Goal: Task Accomplishment & Management: Manage account settings

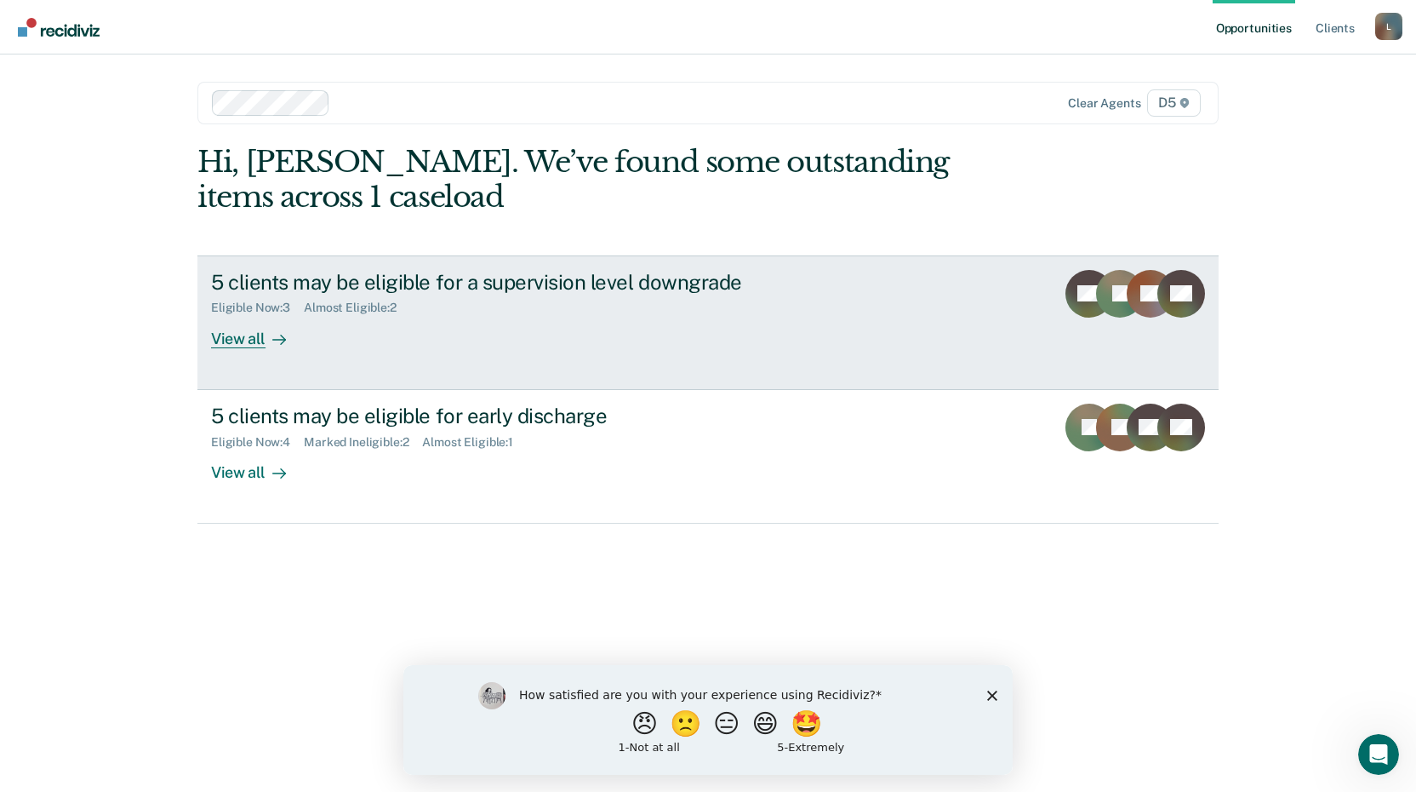
click at [227, 339] on div "View all" at bounding box center [258, 331] width 95 height 33
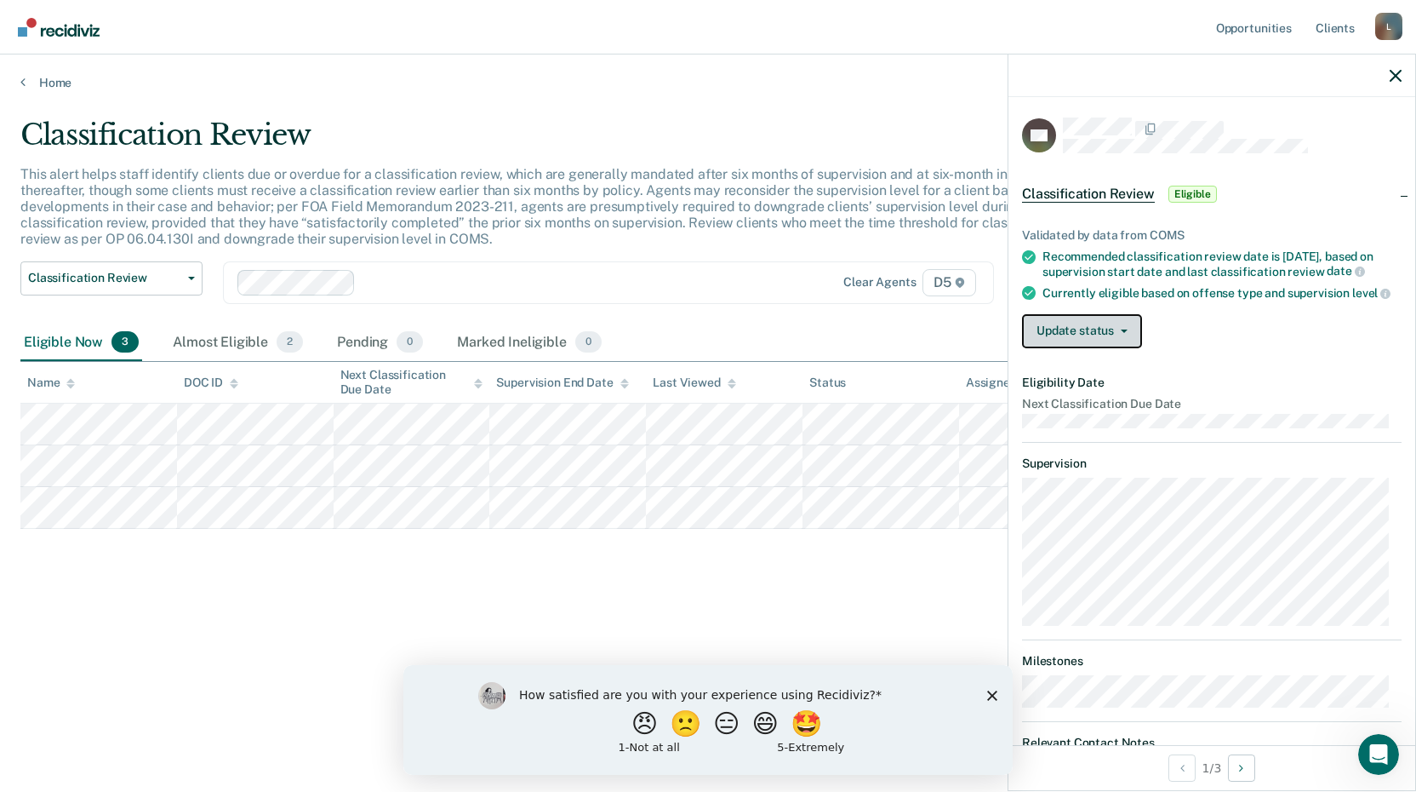
click at [1113, 347] on button "Update status" at bounding box center [1082, 331] width 120 height 34
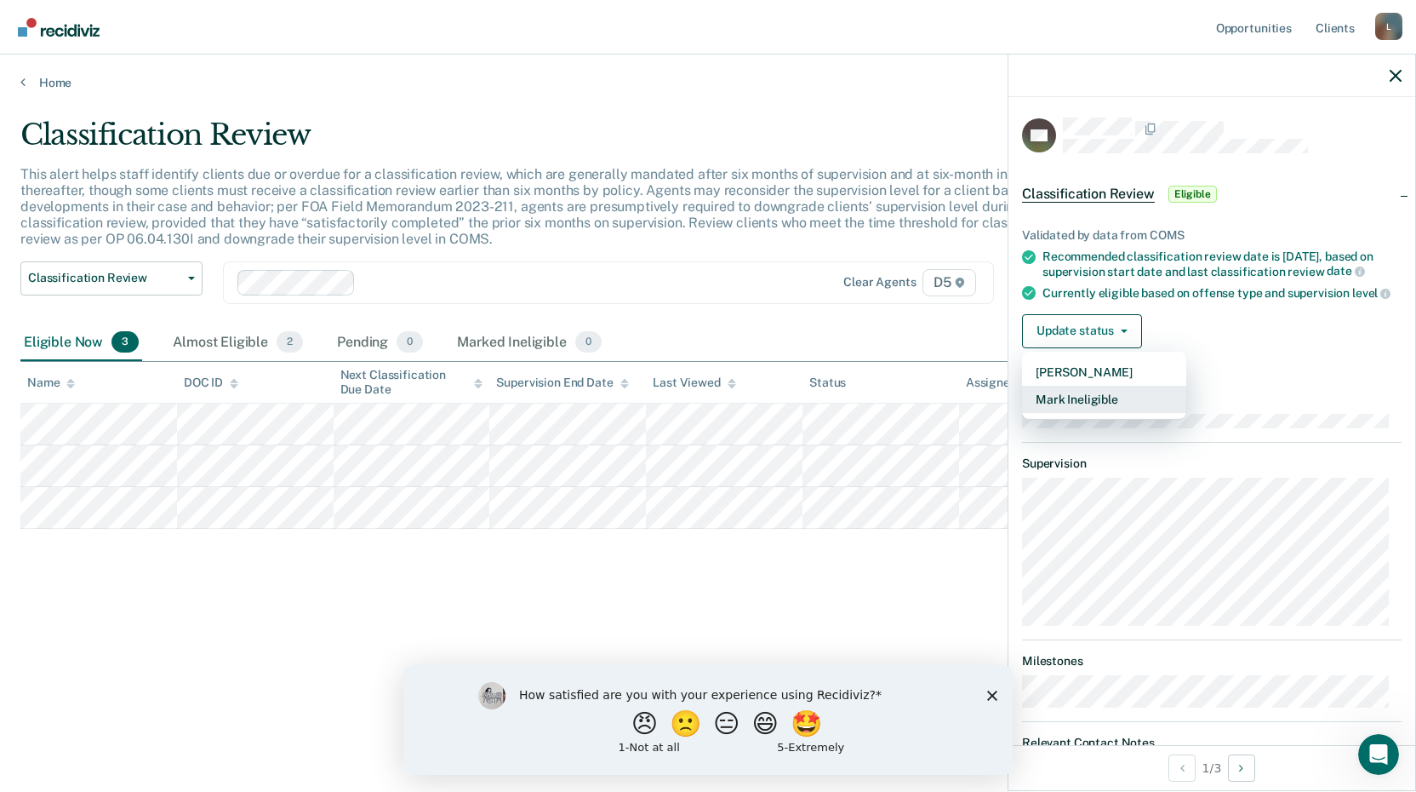
click at [1105, 413] on button "Mark Ineligible" at bounding box center [1104, 399] width 164 height 27
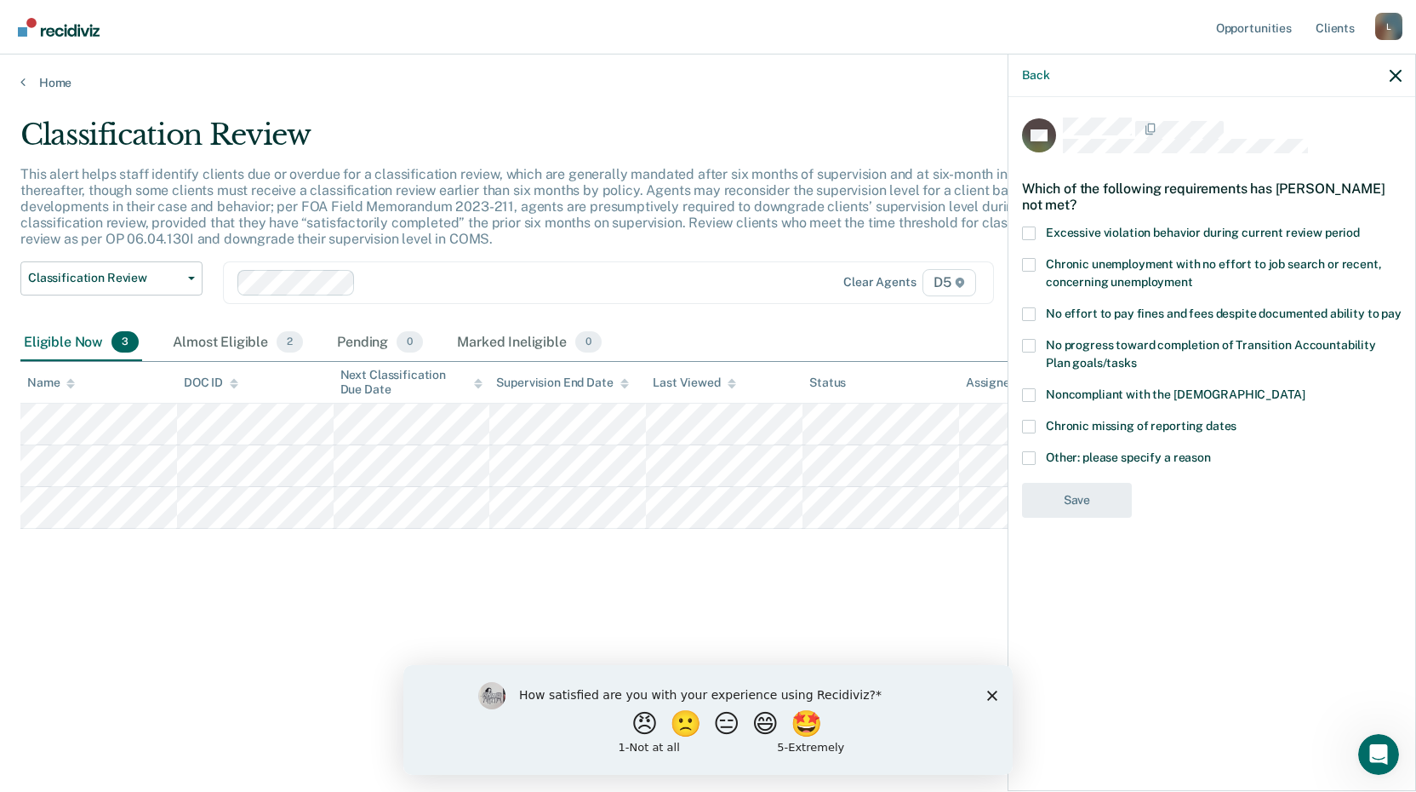
click at [1032, 388] on span at bounding box center [1029, 395] width 14 height 14
click at [1305, 388] on input "Noncompliant with the [DEMOGRAPHIC_DATA]" at bounding box center [1305, 388] width 0 height 0
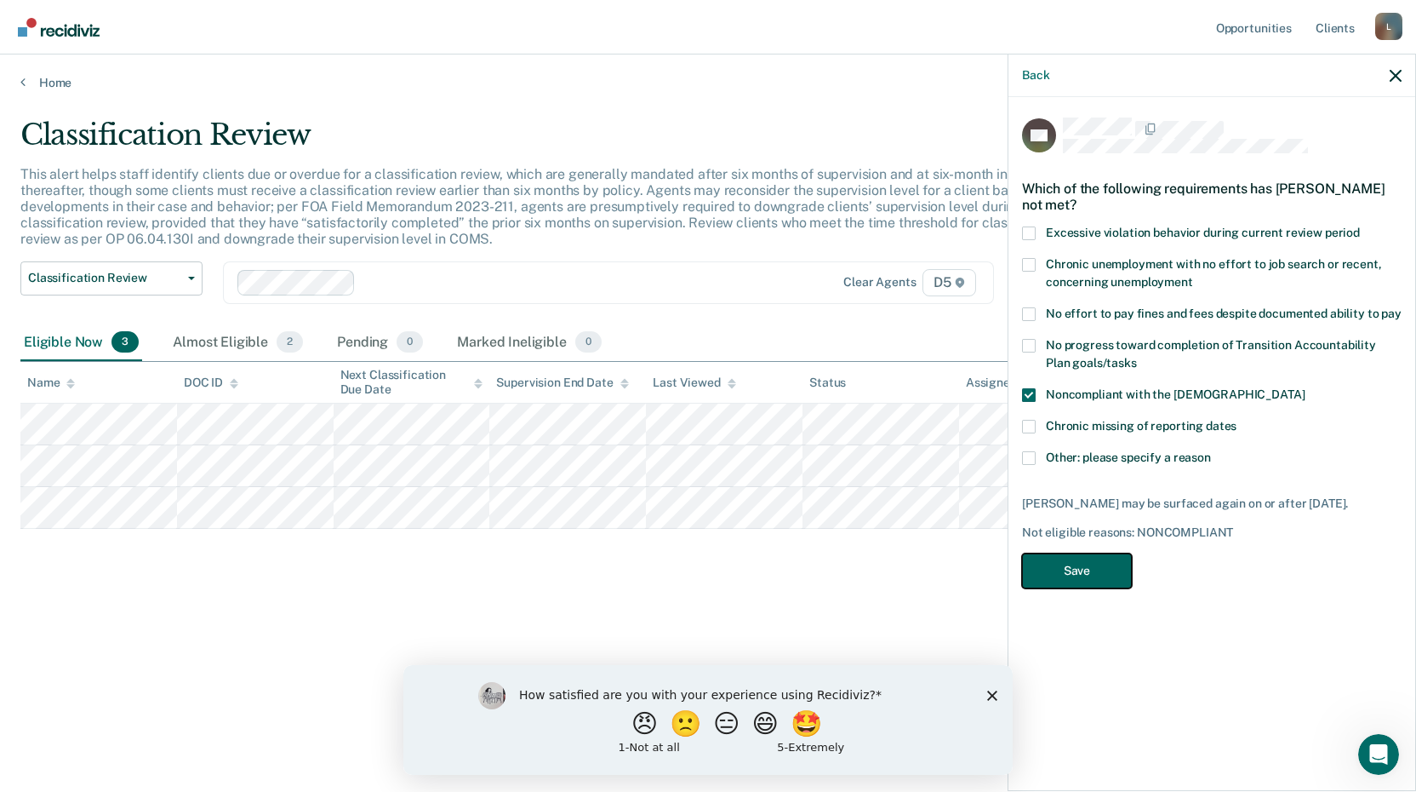
click at [1061, 557] on button "Save" at bounding box center [1077, 570] width 110 height 35
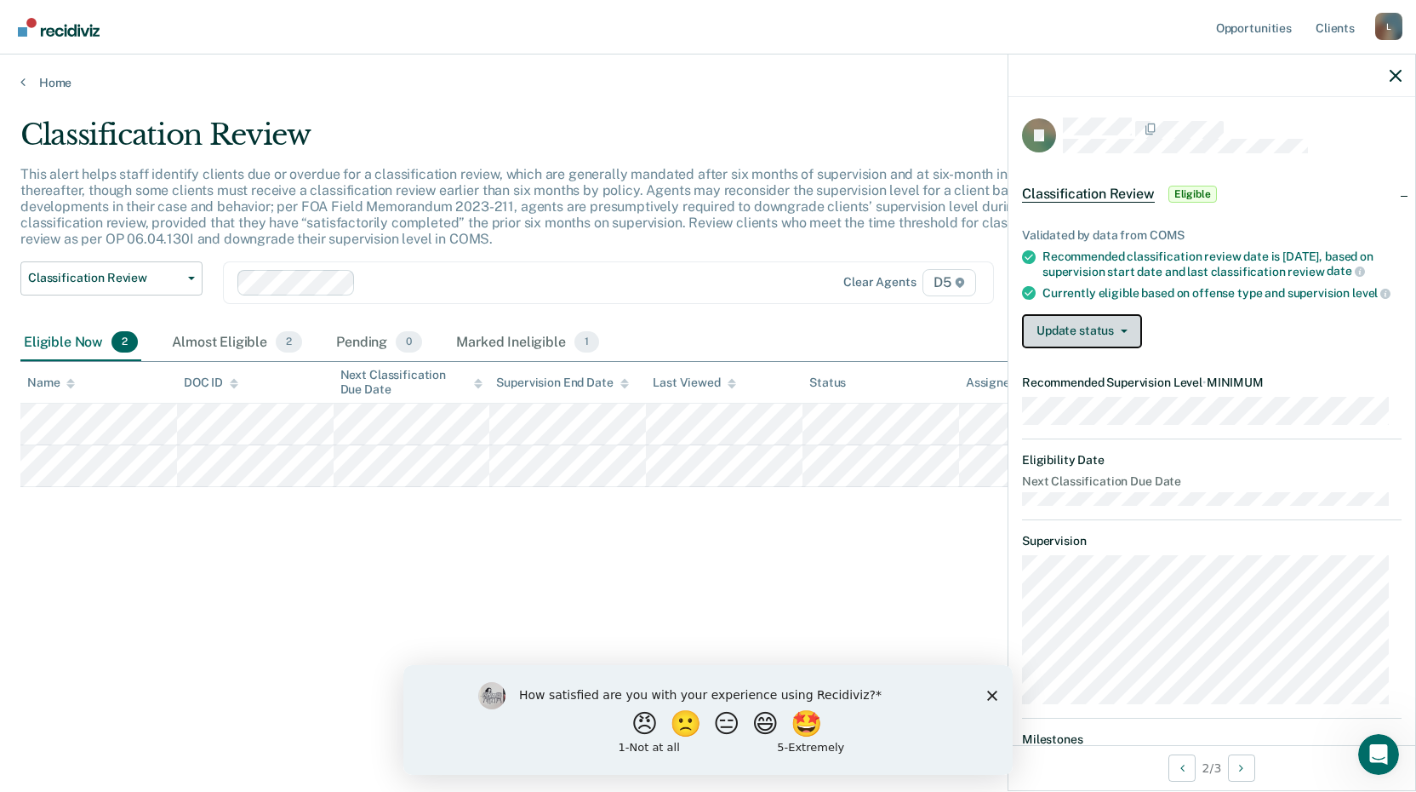
click at [1121, 333] on icon "button" at bounding box center [1124, 330] width 7 height 3
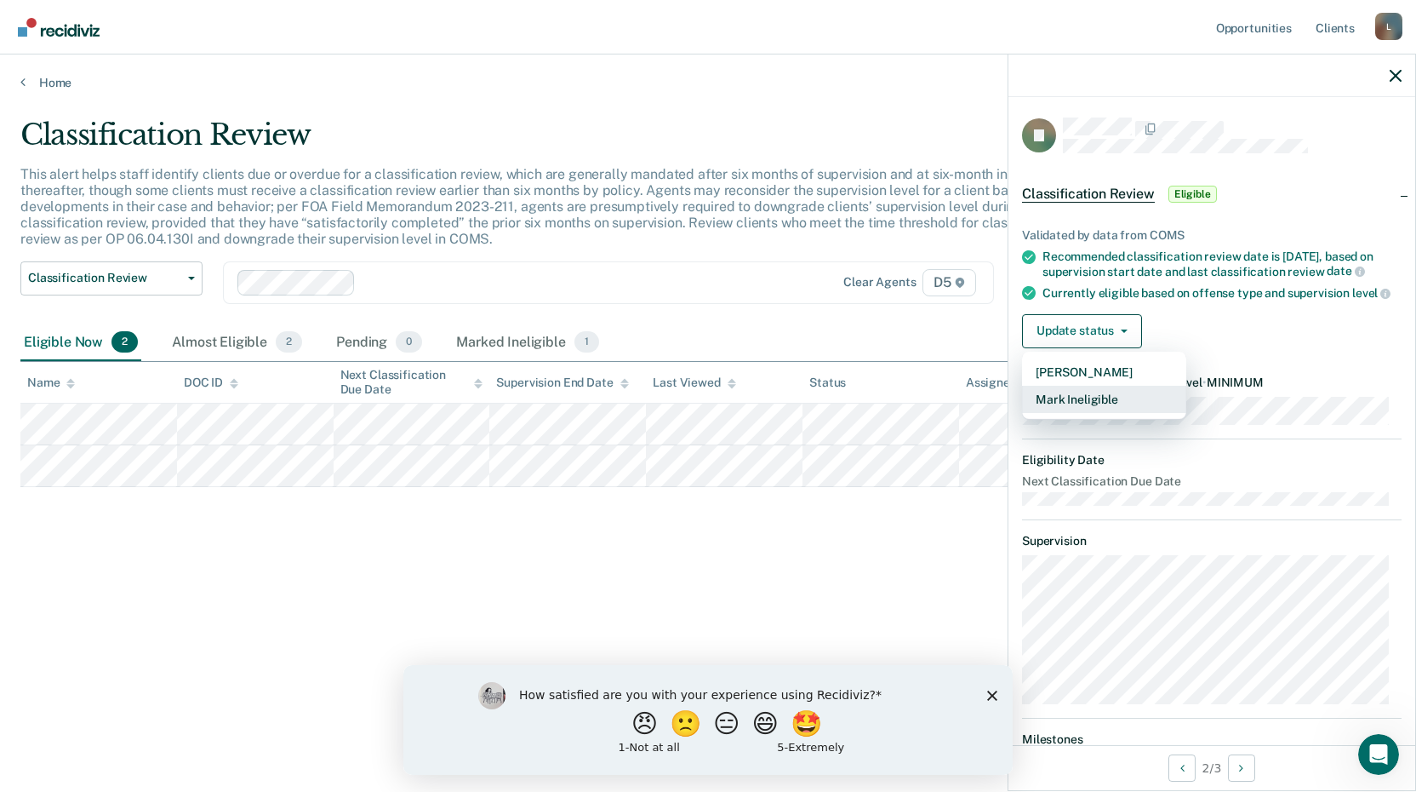
click at [1090, 412] on button "Mark Ineligible" at bounding box center [1104, 399] width 164 height 27
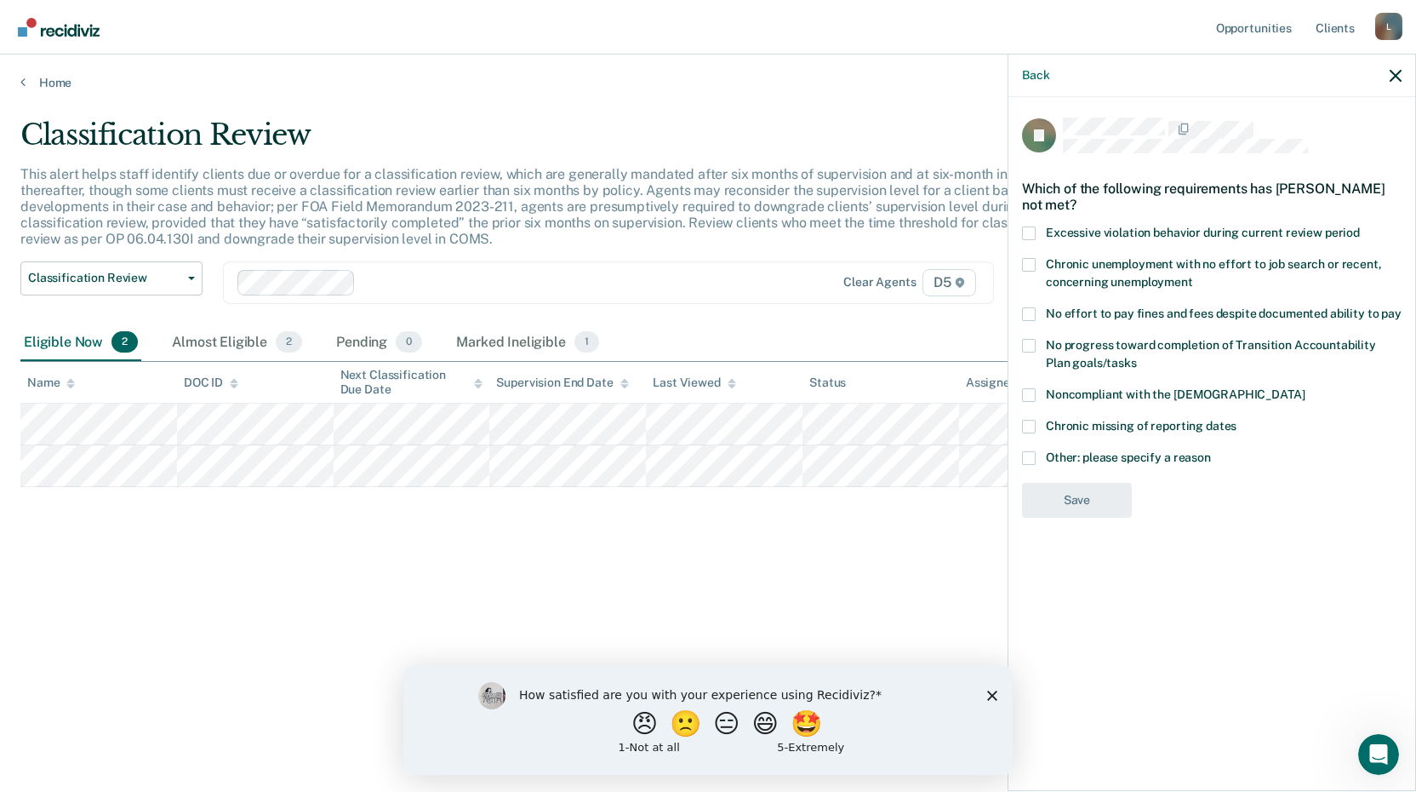
click at [1031, 456] on span at bounding box center [1029, 458] width 14 height 14
click at [1211, 451] on input "Other: please specify a reason" at bounding box center [1211, 451] width 0 height 0
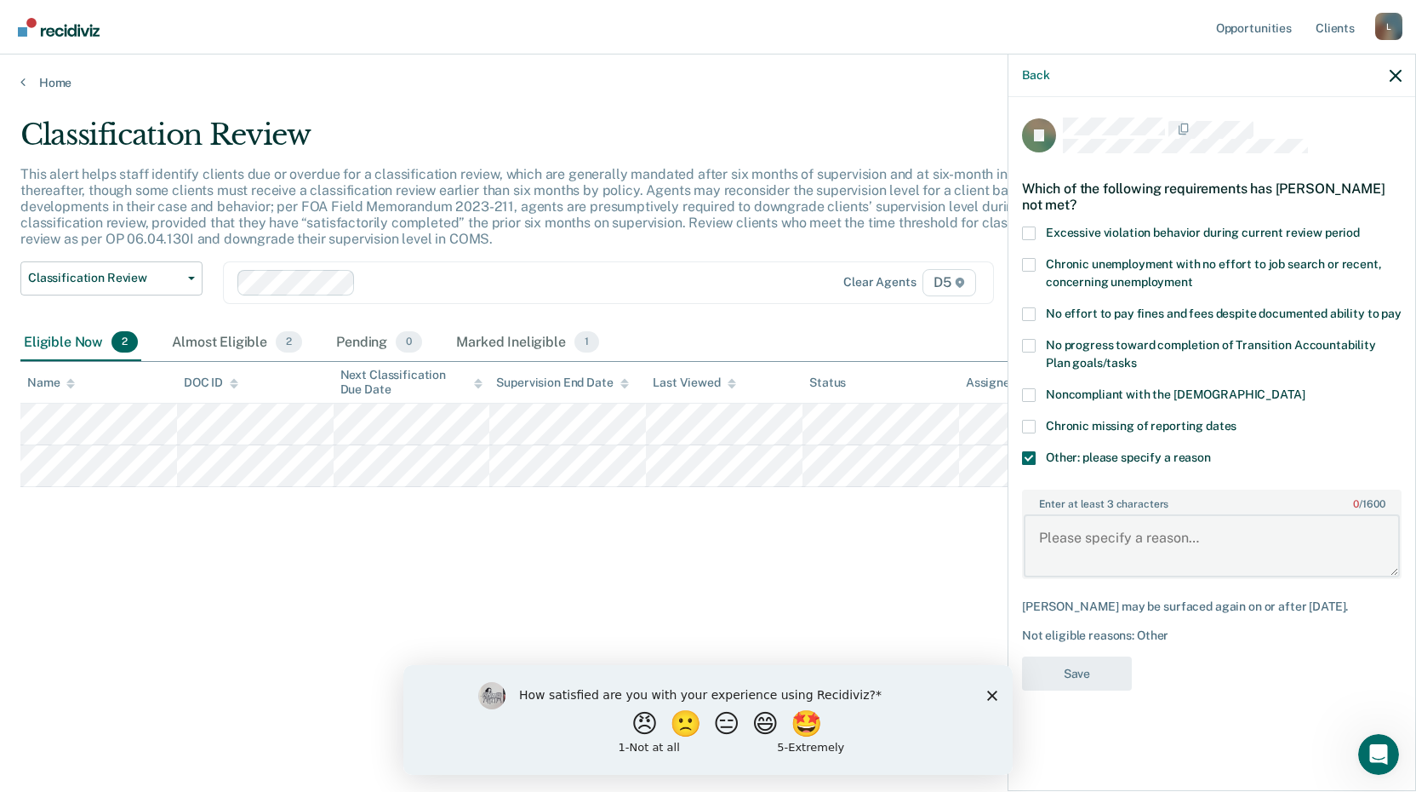
click at [1090, 537] on textarea "Enter at least 3 characters 0 / 1600" at bounding box center [1212, 545] width 376 height 63
type textarea "Not working hard enough for employment."
click at [1092, 662] on button "Save" at bounding box center [1077, 673] width 110 height 35
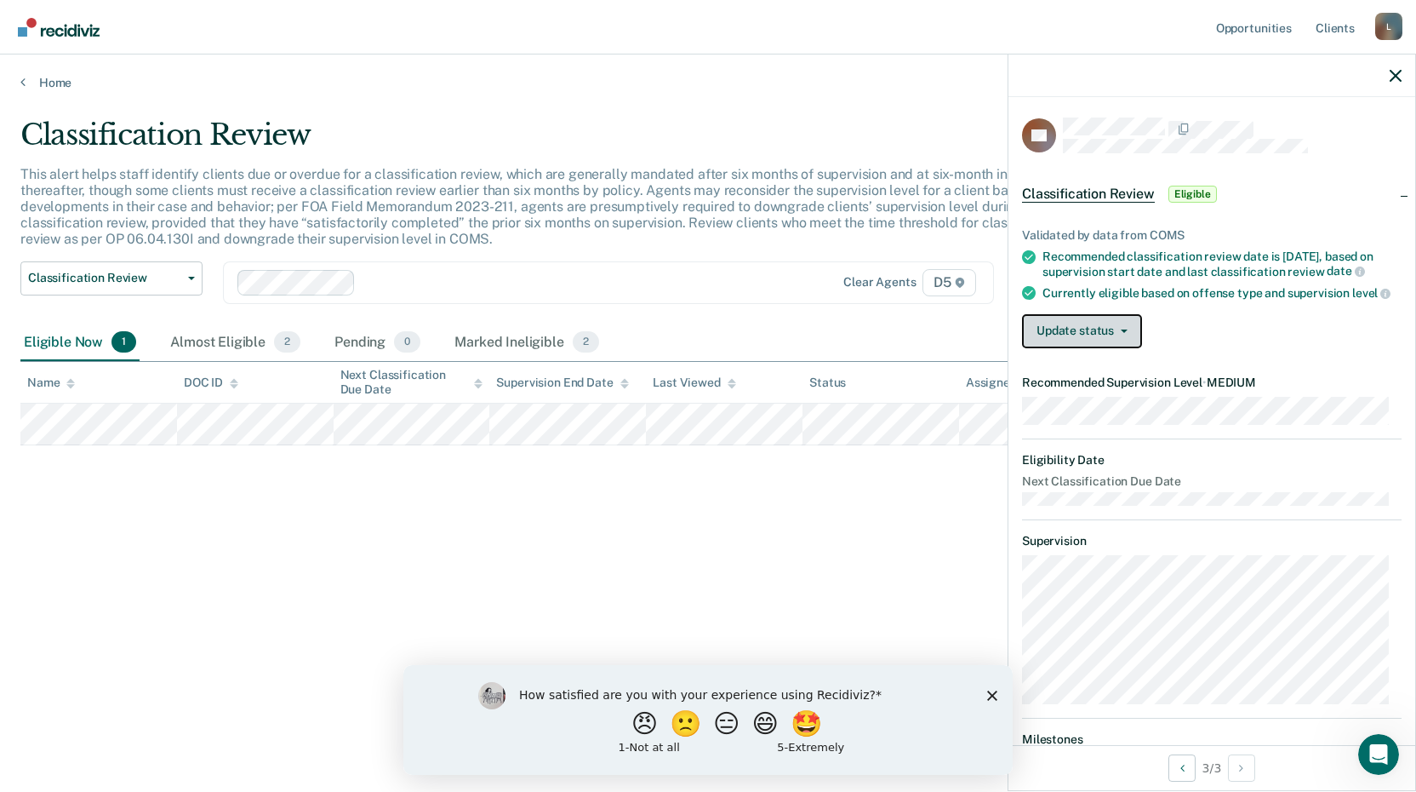
click at [1131, 344] on button "Update status" at bounding box center [1082, 331] width 120 height 34
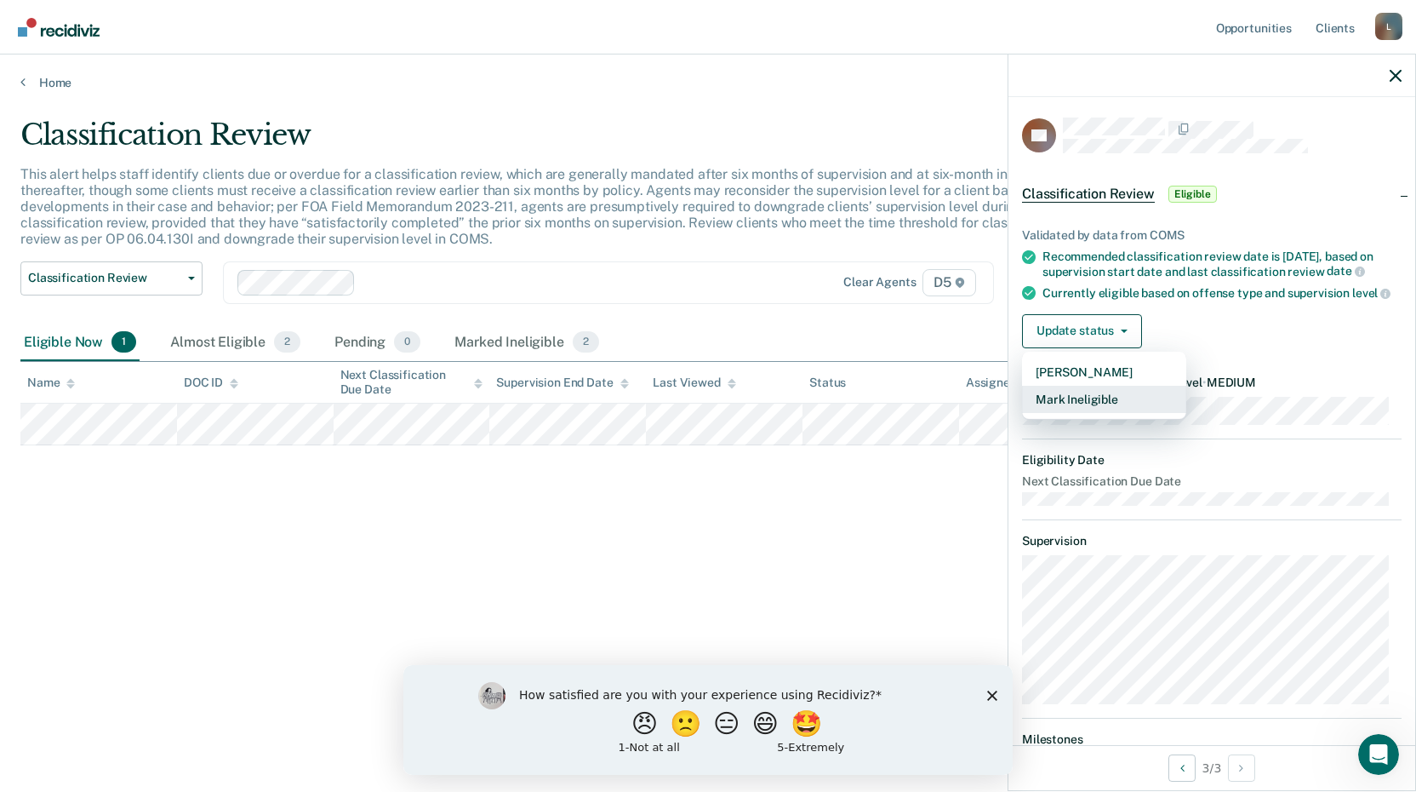
click at [1088, 410] on button "Mark Ineligible" at bounding box center [1104, 399] width 164 height 27
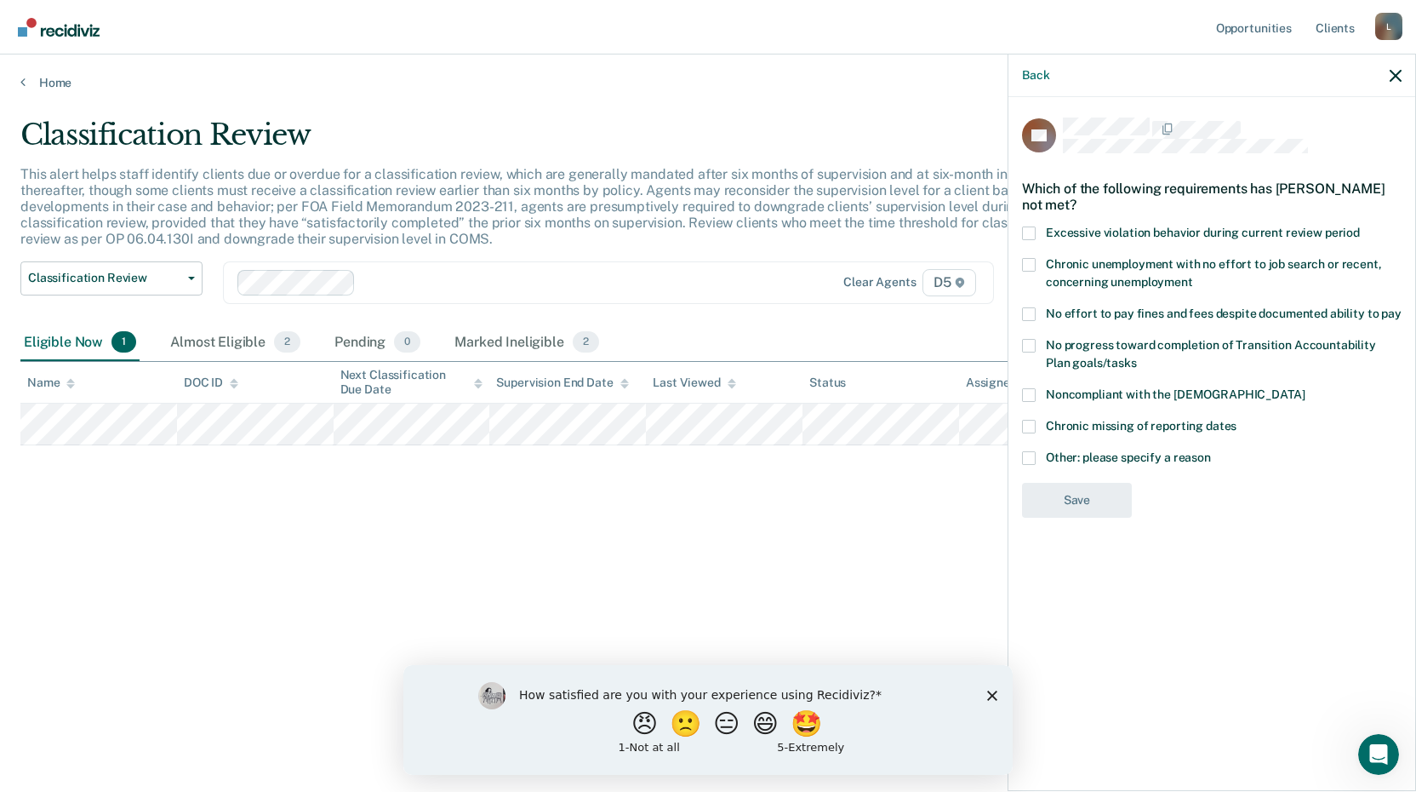
click at [1028, 451] on span at bounding box center [1029, 458] width 14 height 14
click at [1211, 451] on input "Other: please specify a reason" at bounding box center [1211, 451] width 0 height 0
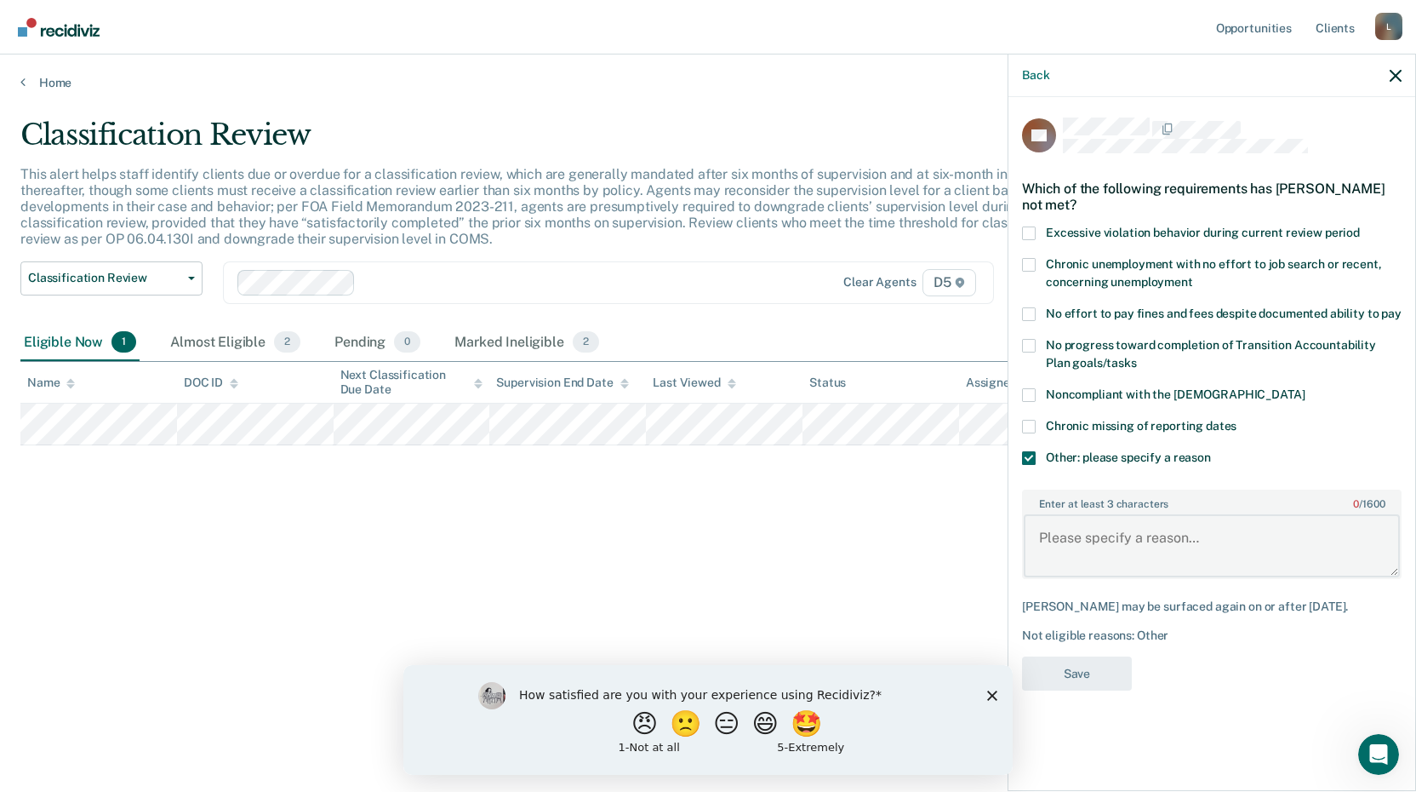
click at [1153, 550] on textarea "Enter at least 3 characters 0 / 1600" at bounding box center [1212, 545] width 376 height 63
type textarea "New crime during the last 6 months."
click at [1061, 661] on button "Save" at bounding box center [1077, 673] width 110 height 35
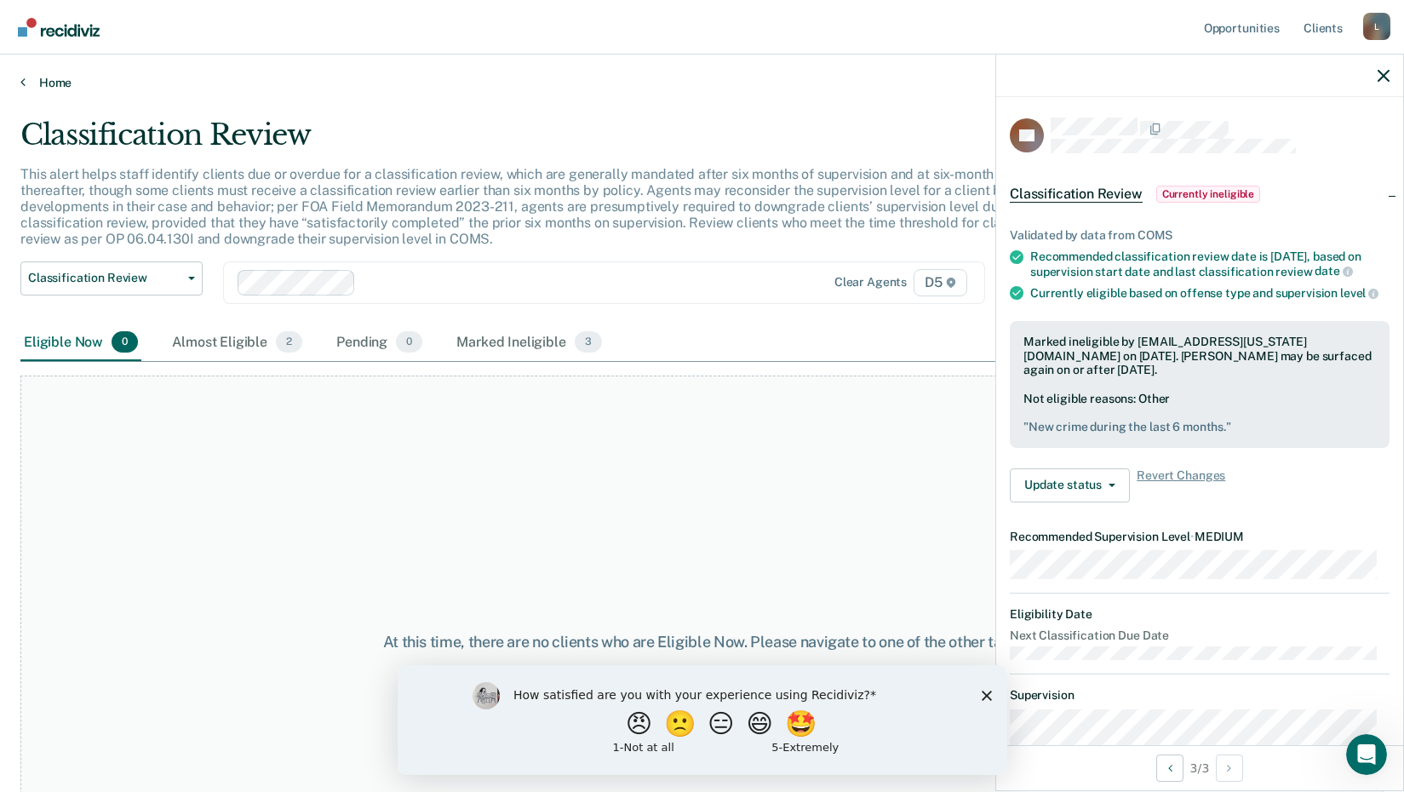
click at [31, 75] on link "Home" at bounding box center [701, 82] width 1363 height 15
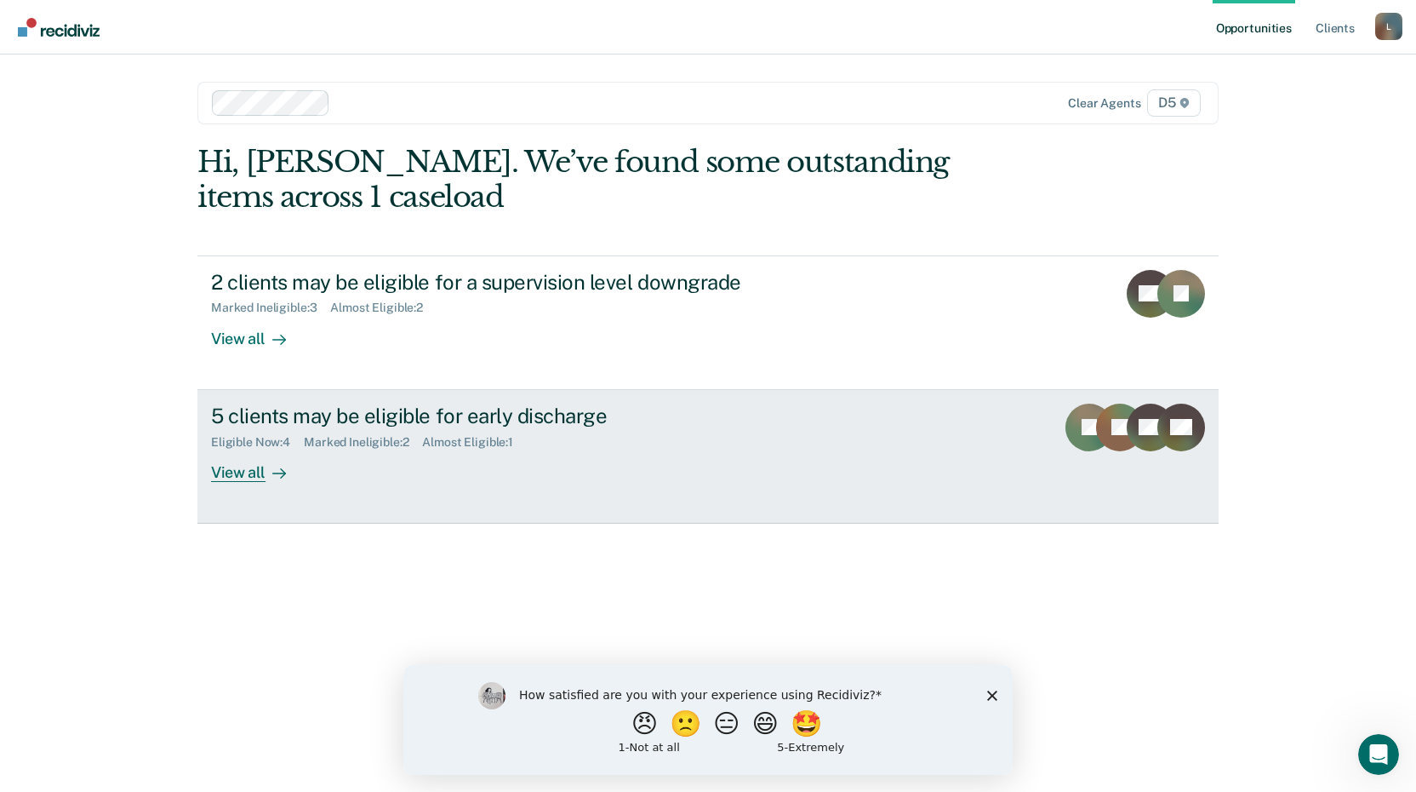
click at [222, 472] on div "View all" at bounding box center [258, 465] width 95 height 33
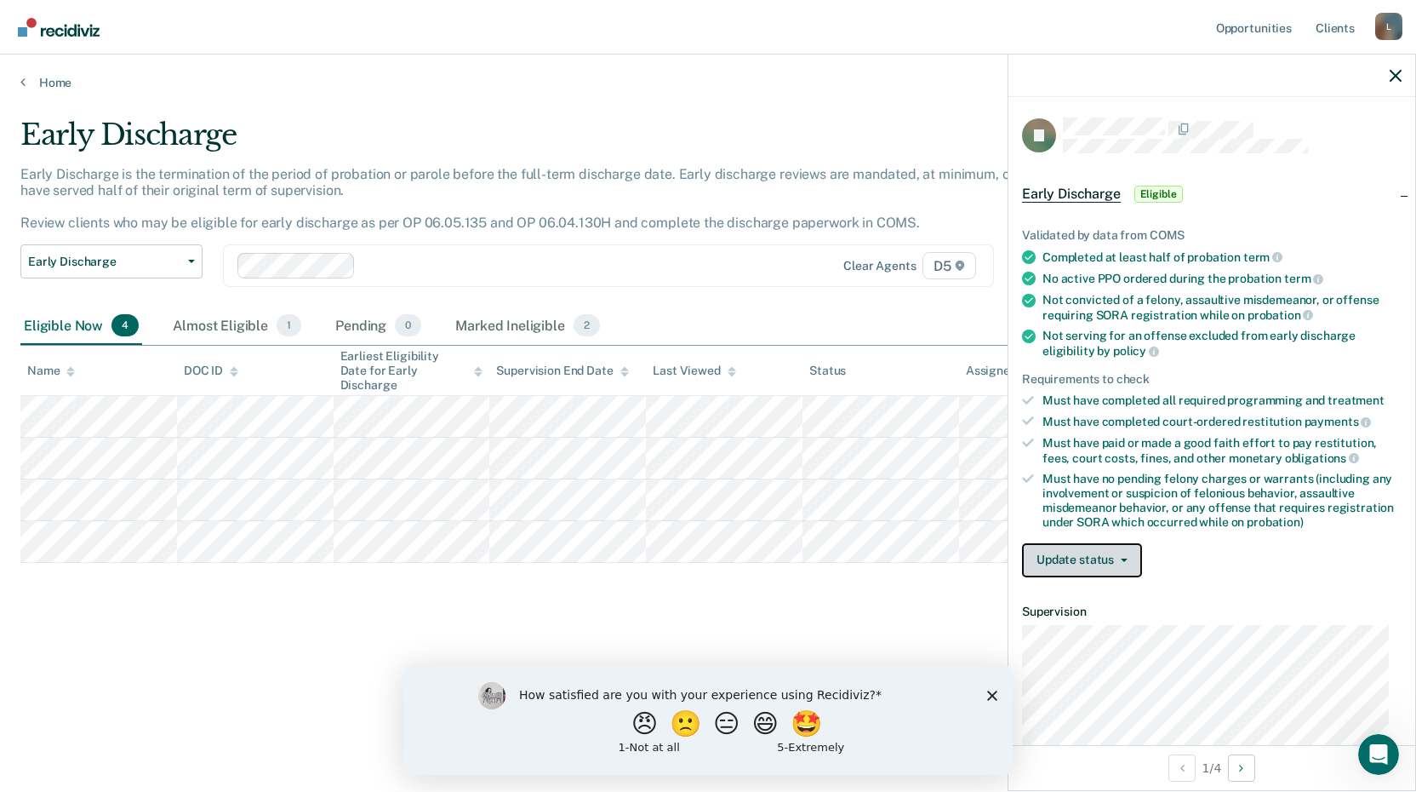
click at [1124, 558] on icon "button" at bounding box center [1124, 559] width 7 height 3
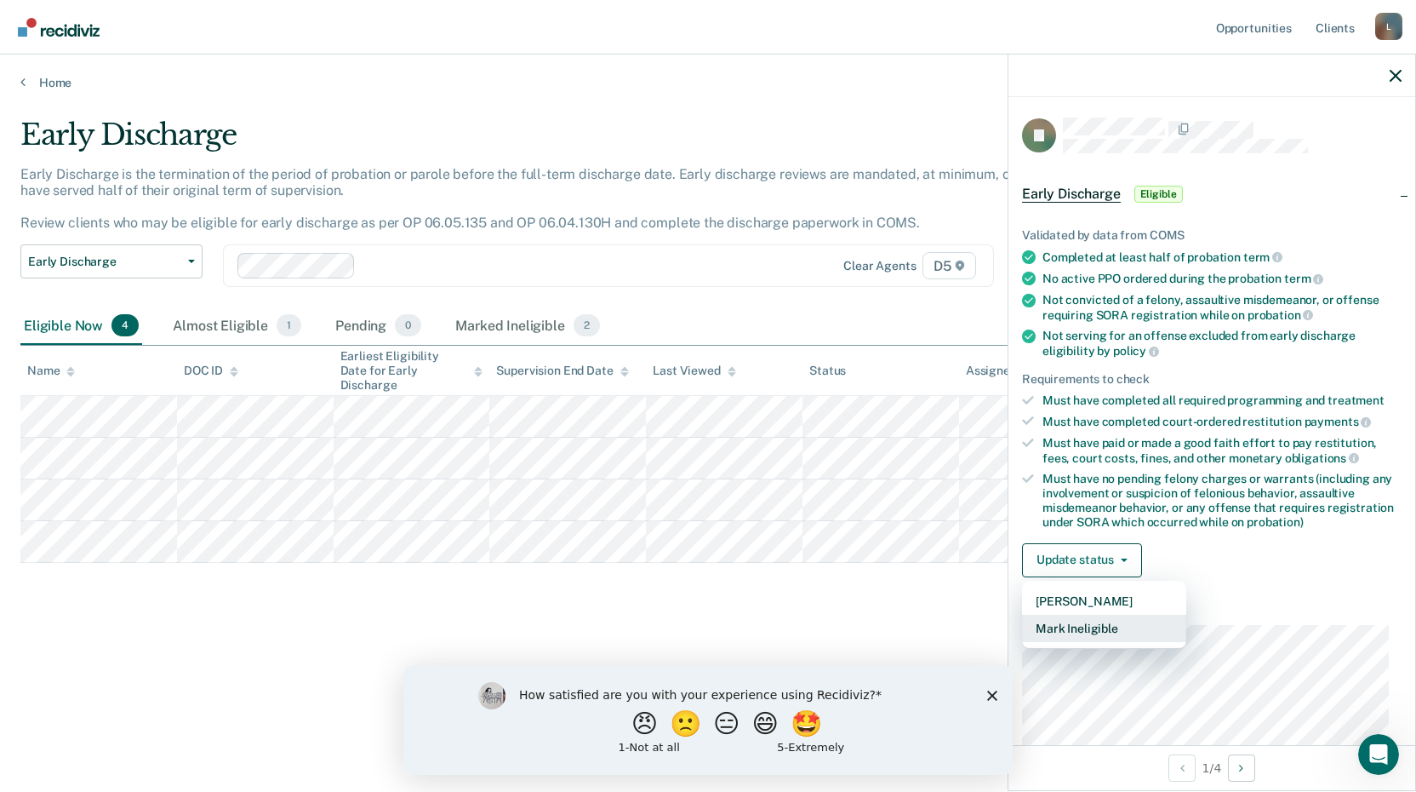
click at [1082, 626] on button "Mark Ineligible" at bounding box center [1104, 628] width 164 height 27
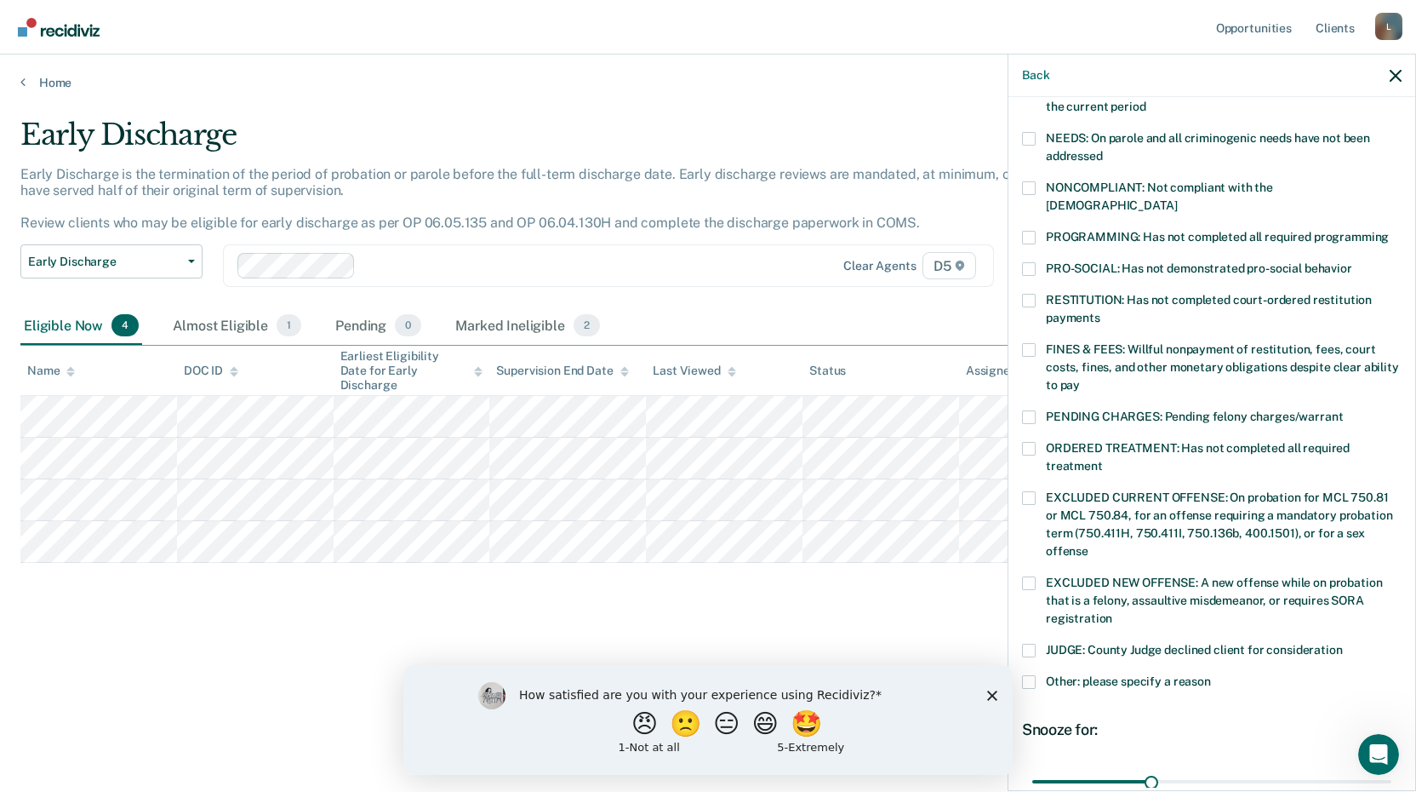
scroll to position [413, 0]
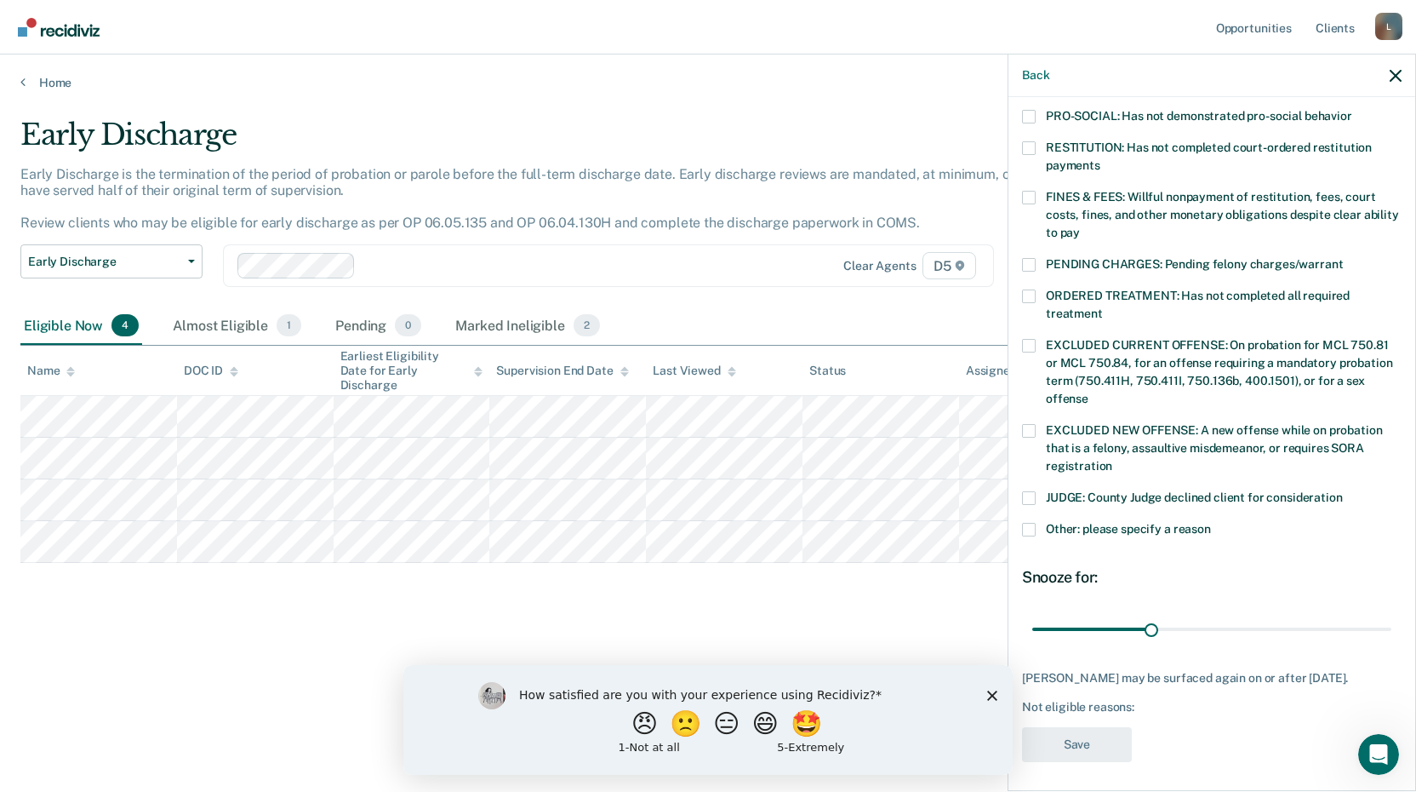
click at [1028, 523] on span at bounding box center [1029, 530] width 14 height 14
click at [1211, 523] on input "Other: please specify a reason" at bounding box center [1211, 523] width 0 height 0
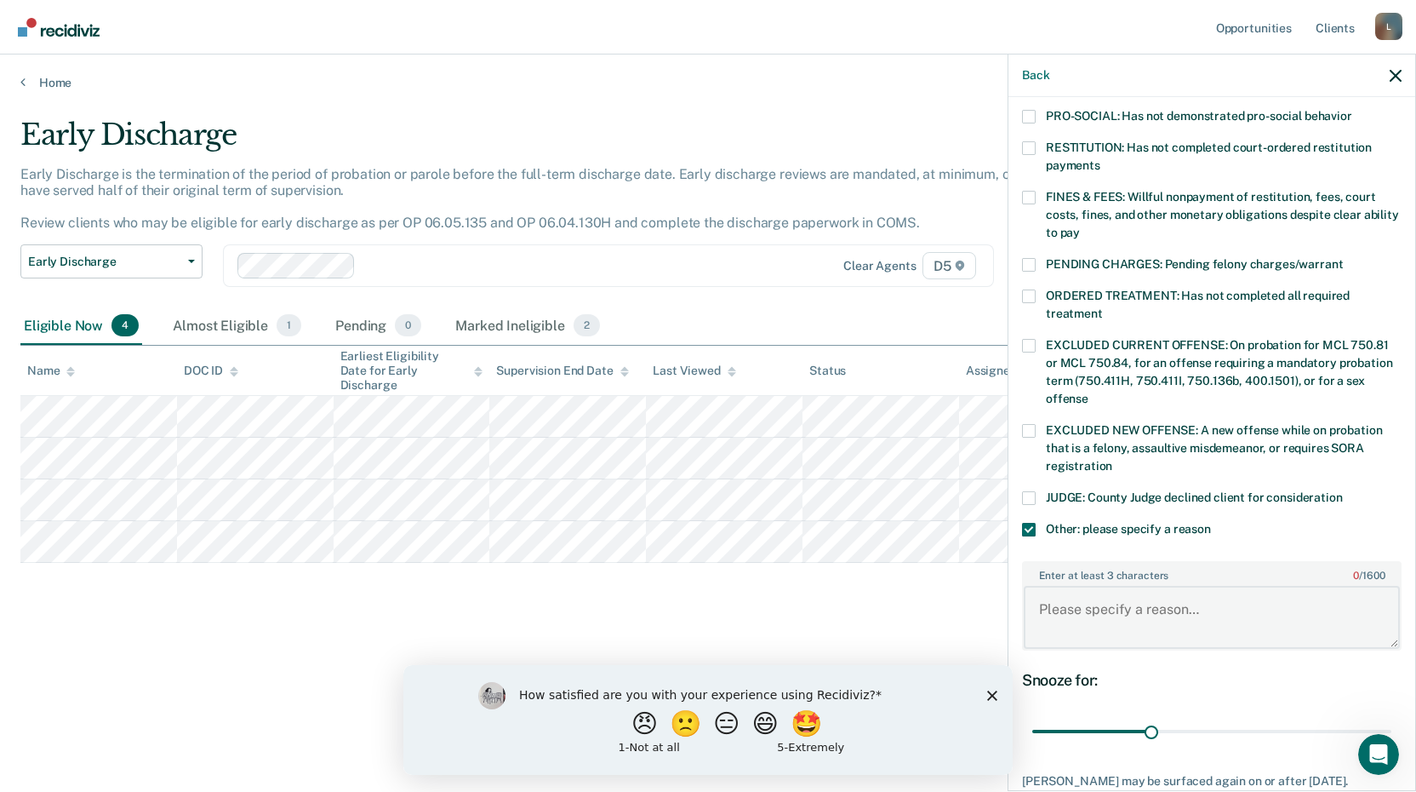
click at [1074, 586] on textarea "Enter at least 3 characters 0 / 1600" at bounding box center [1212, 617] width 376 height 63
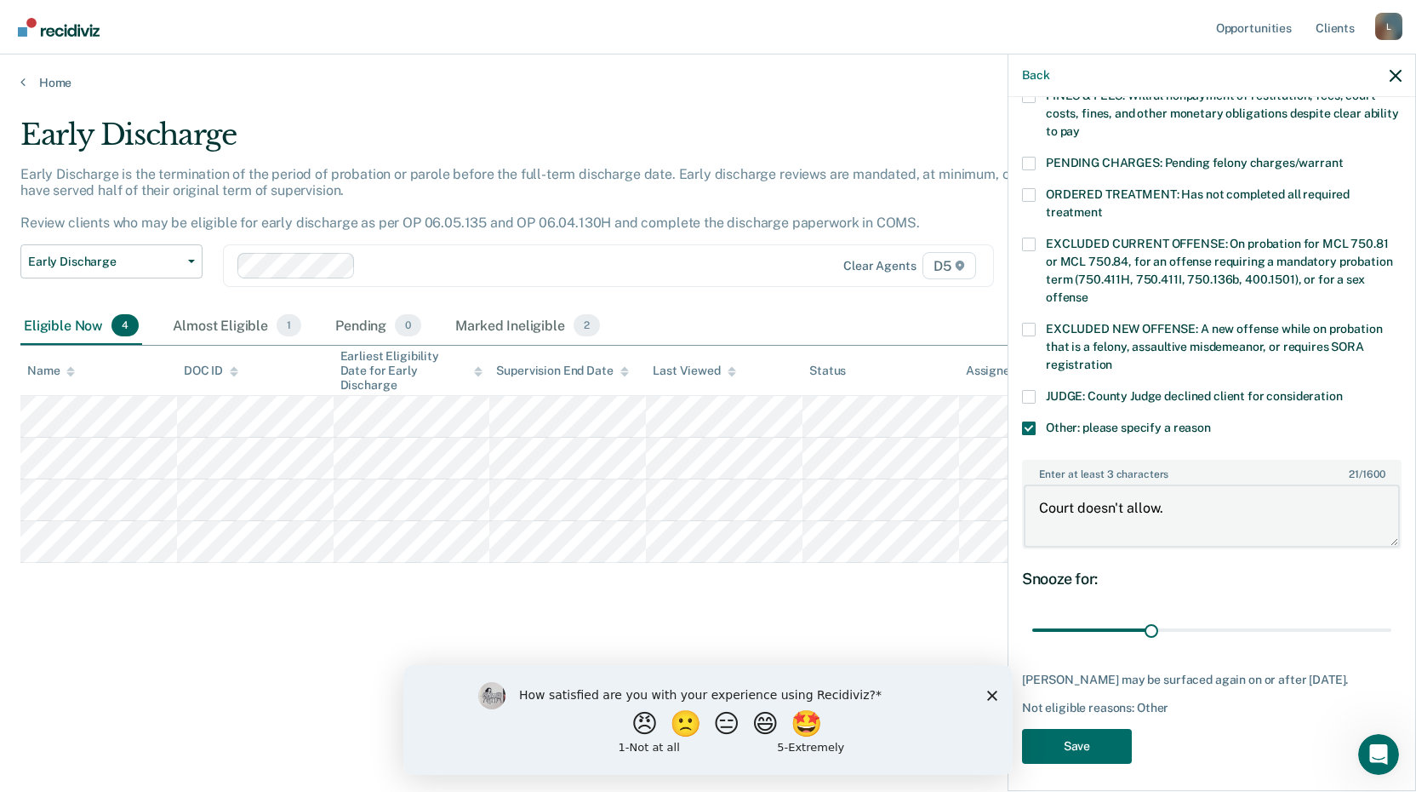
scroll to position [516, 0]
type textarea "Court doesn't allow."
click at [1095, 748] on button "Save" at bounding box center [1077, 744] width 110 height 35
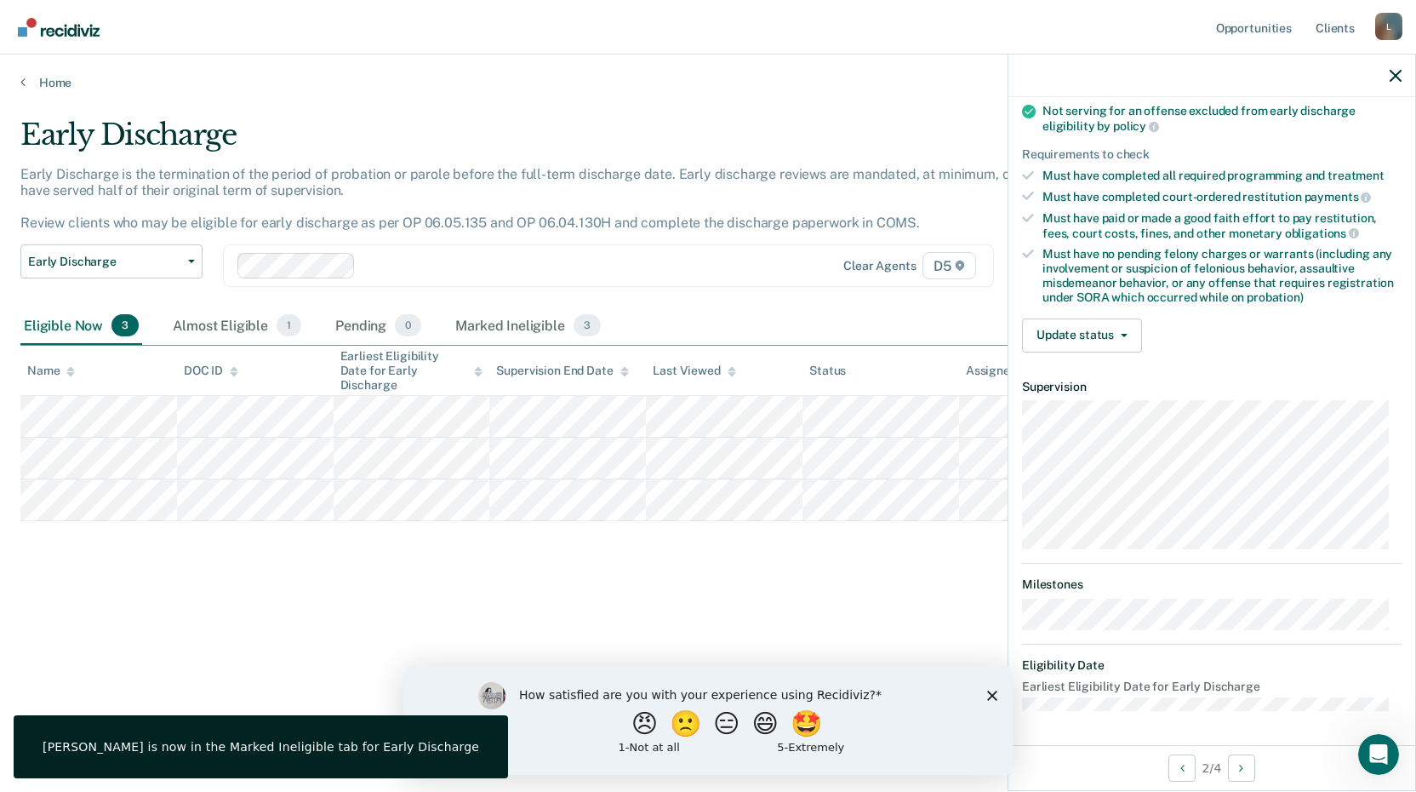
scroll to position [223, 0]
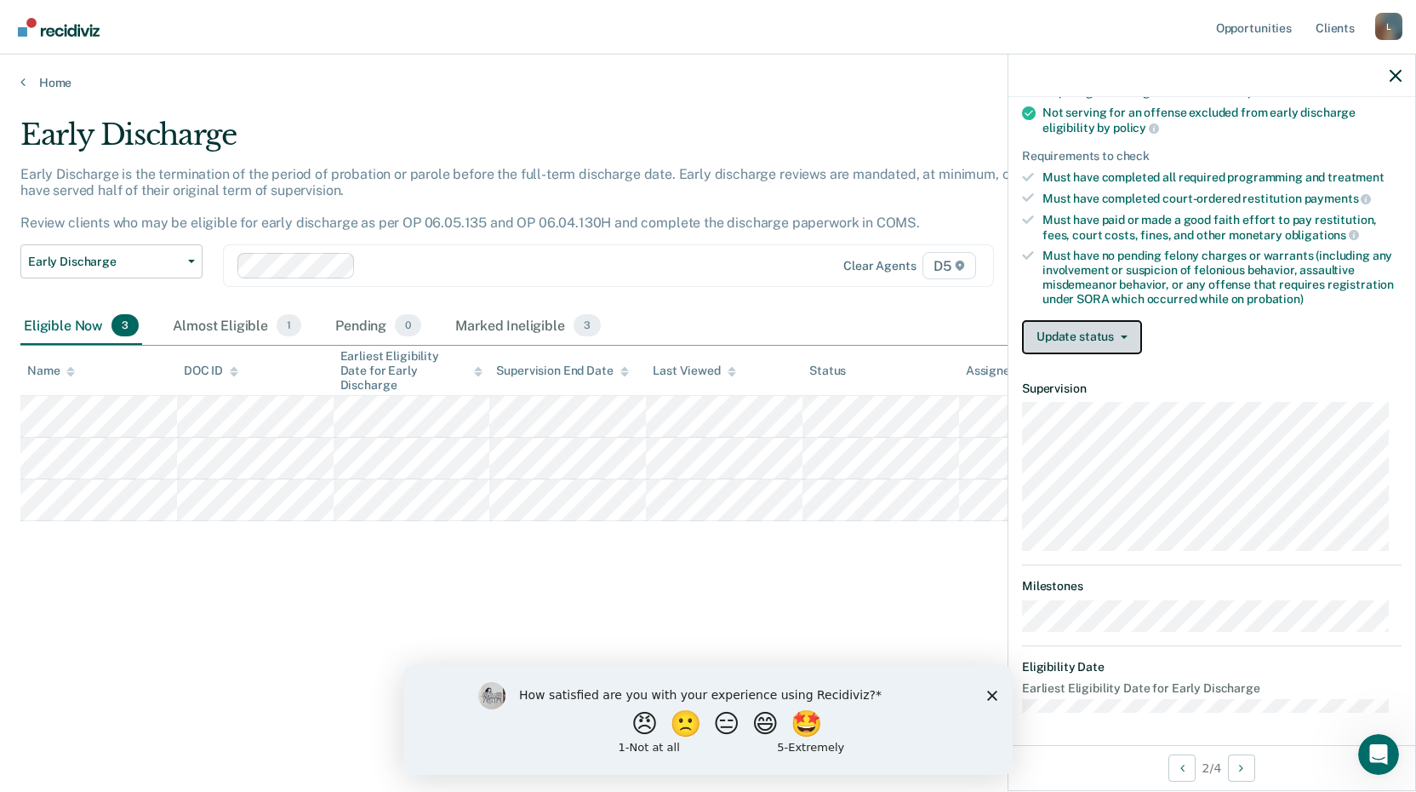
click at [1113, 340] on button "Update status" at bounding box center [1082, 337] width 120 height 34
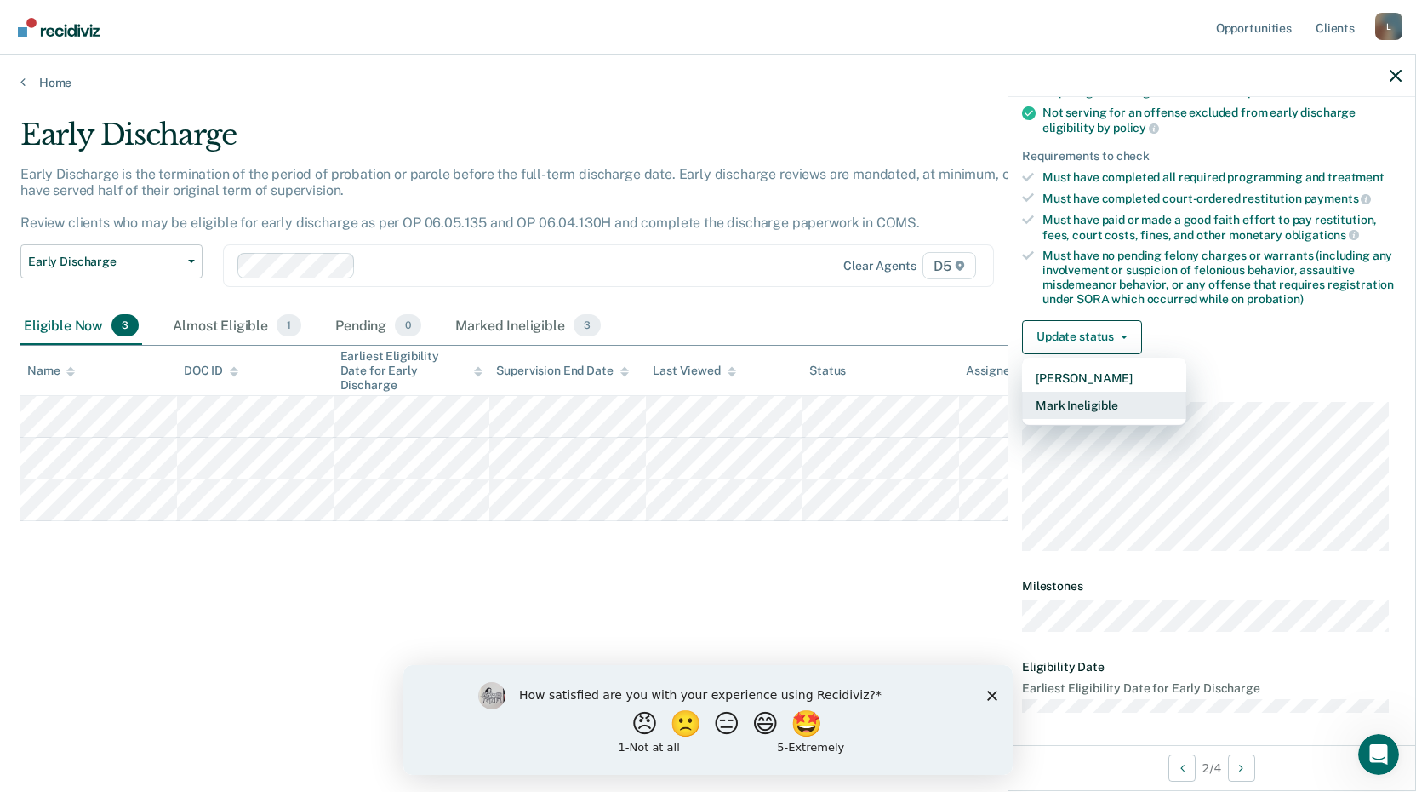
click at [1082, 403] on button "Mark Ineligible" at bounding box center [1104, 405] width 164 height 27
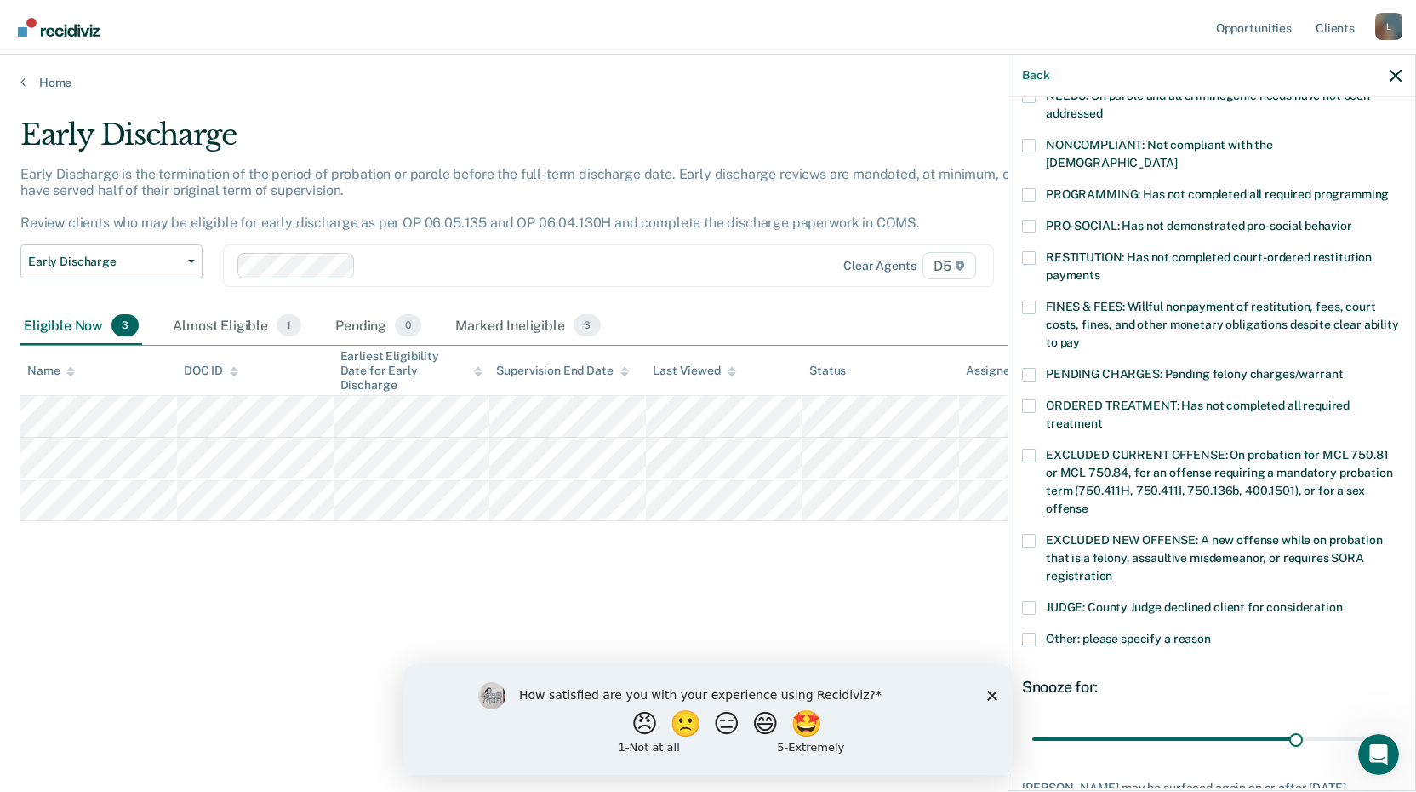
scroll to position [413, 0]
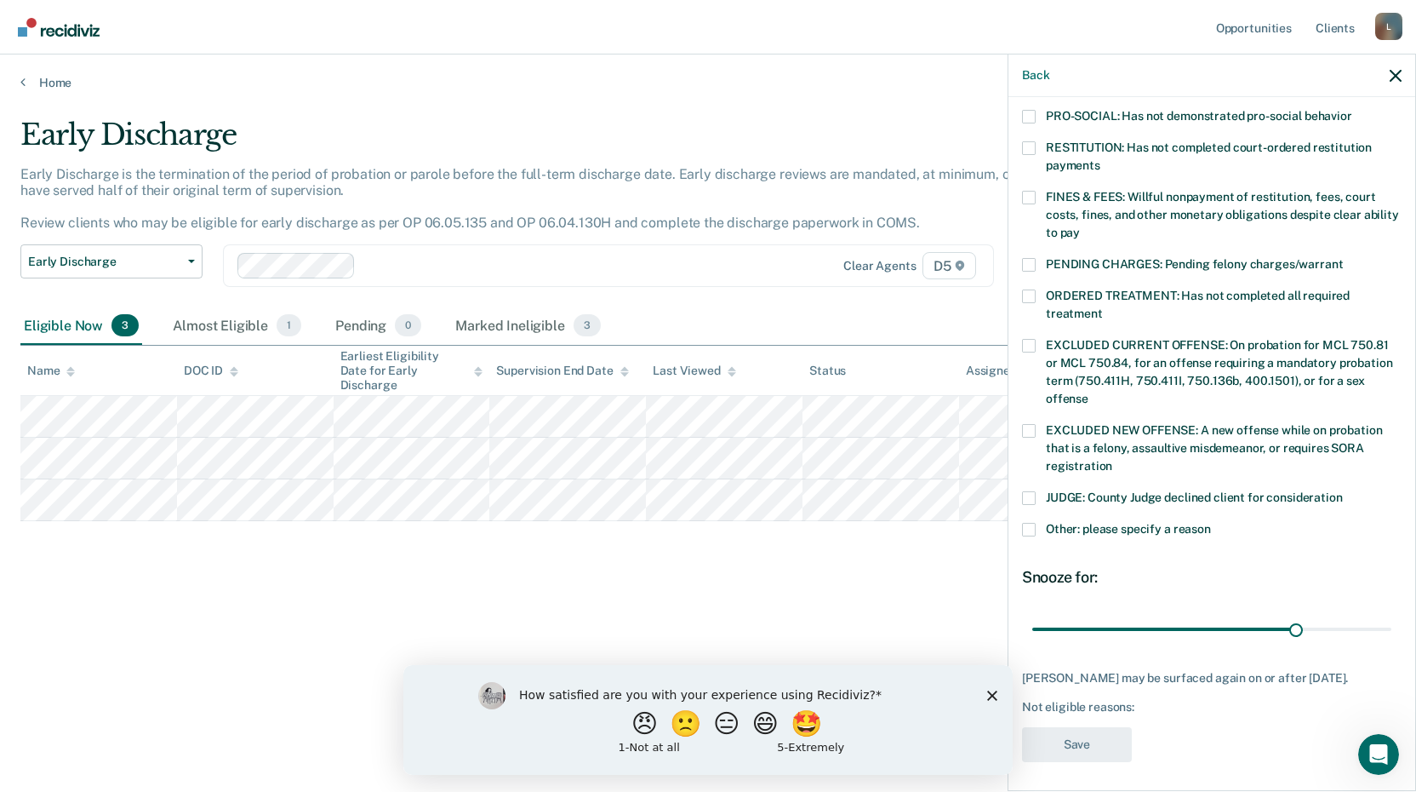
click at [1023, 523] on span at bounding box center [1029, 530] width 14 height 14
click at [1211, 523] on input "Other: please specify a reason" at bounding box center [1211, 523] width 0 height 0
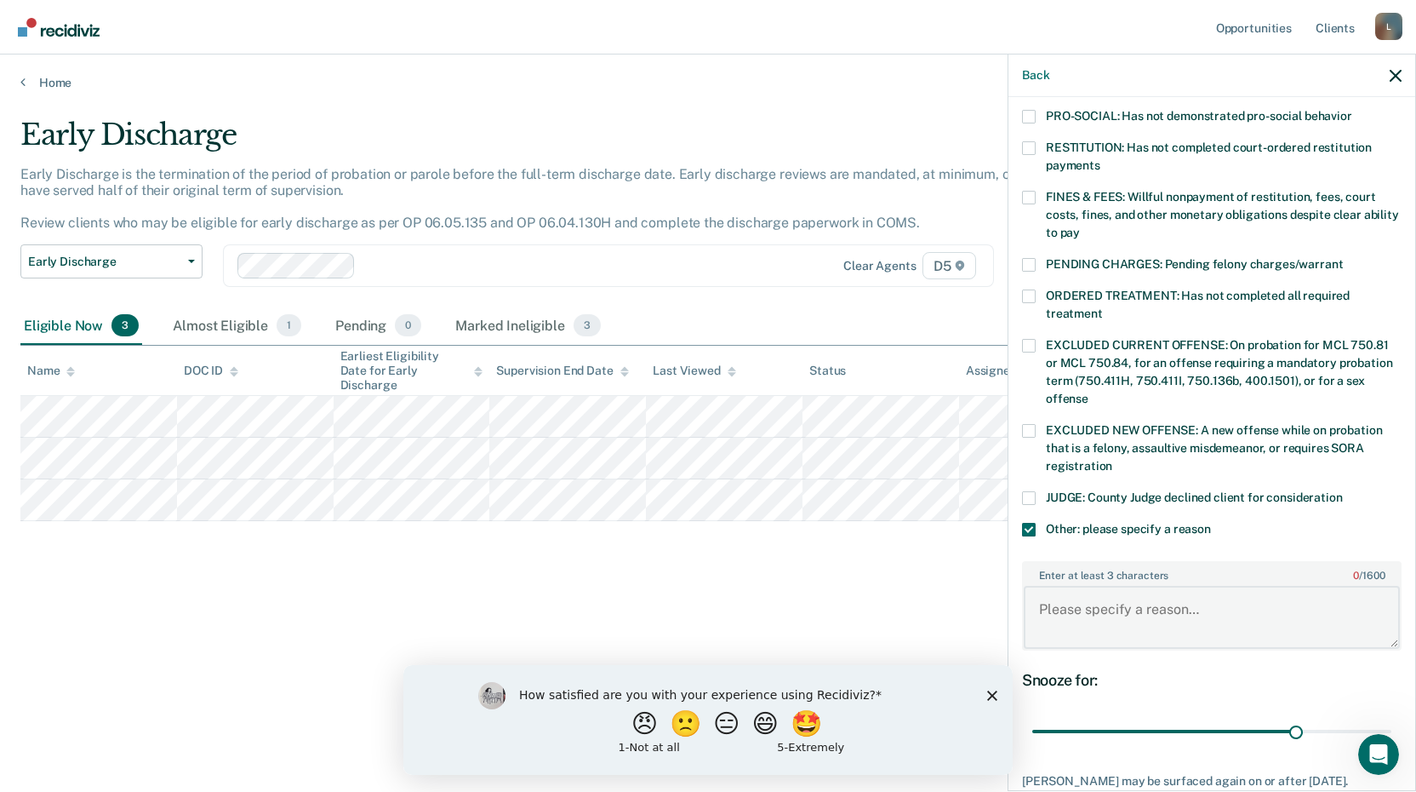
click at [1073, 609] on textarea "Enter at least 3 characters 0 / 1600" at bounding box center [1212, 617] width 376 height 63
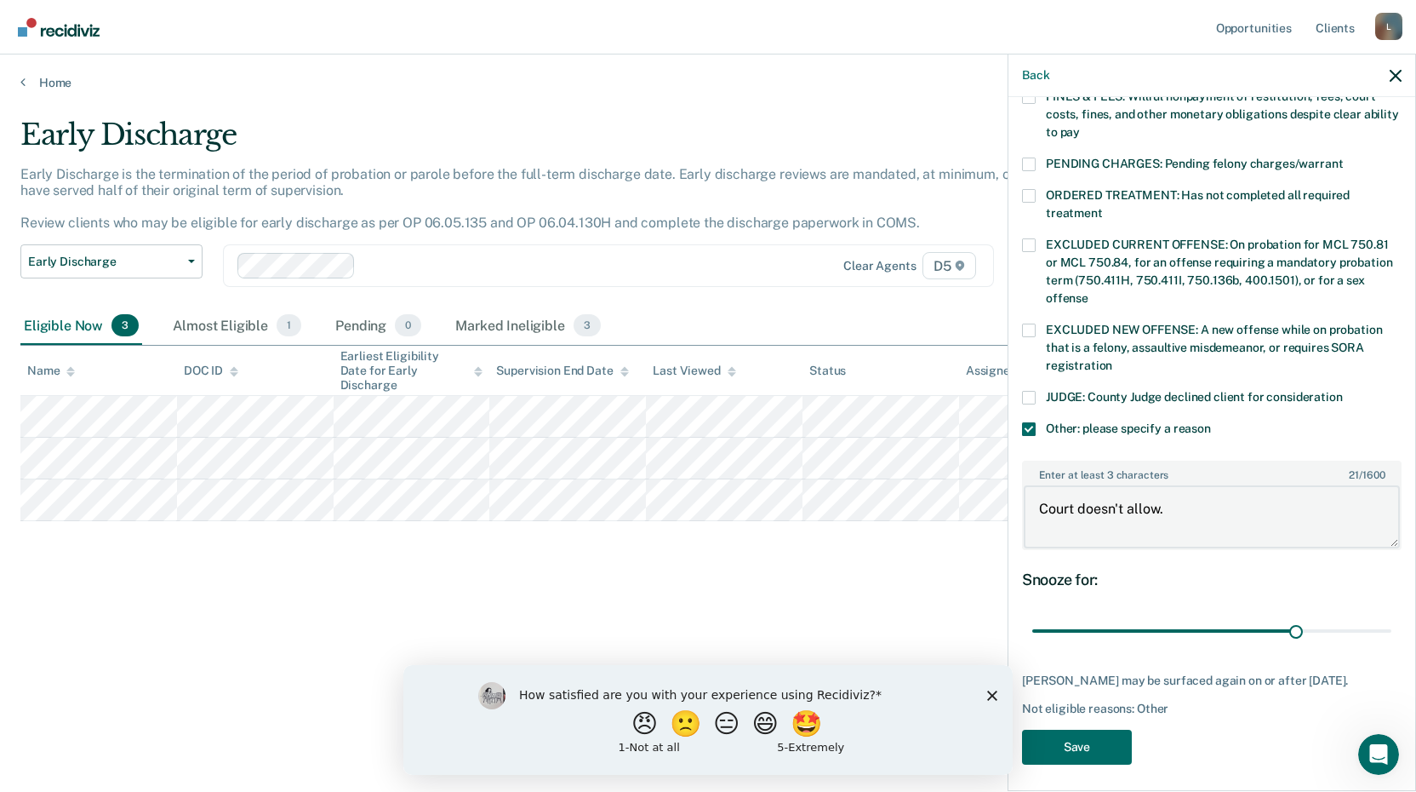
scroll to position [516, 0]
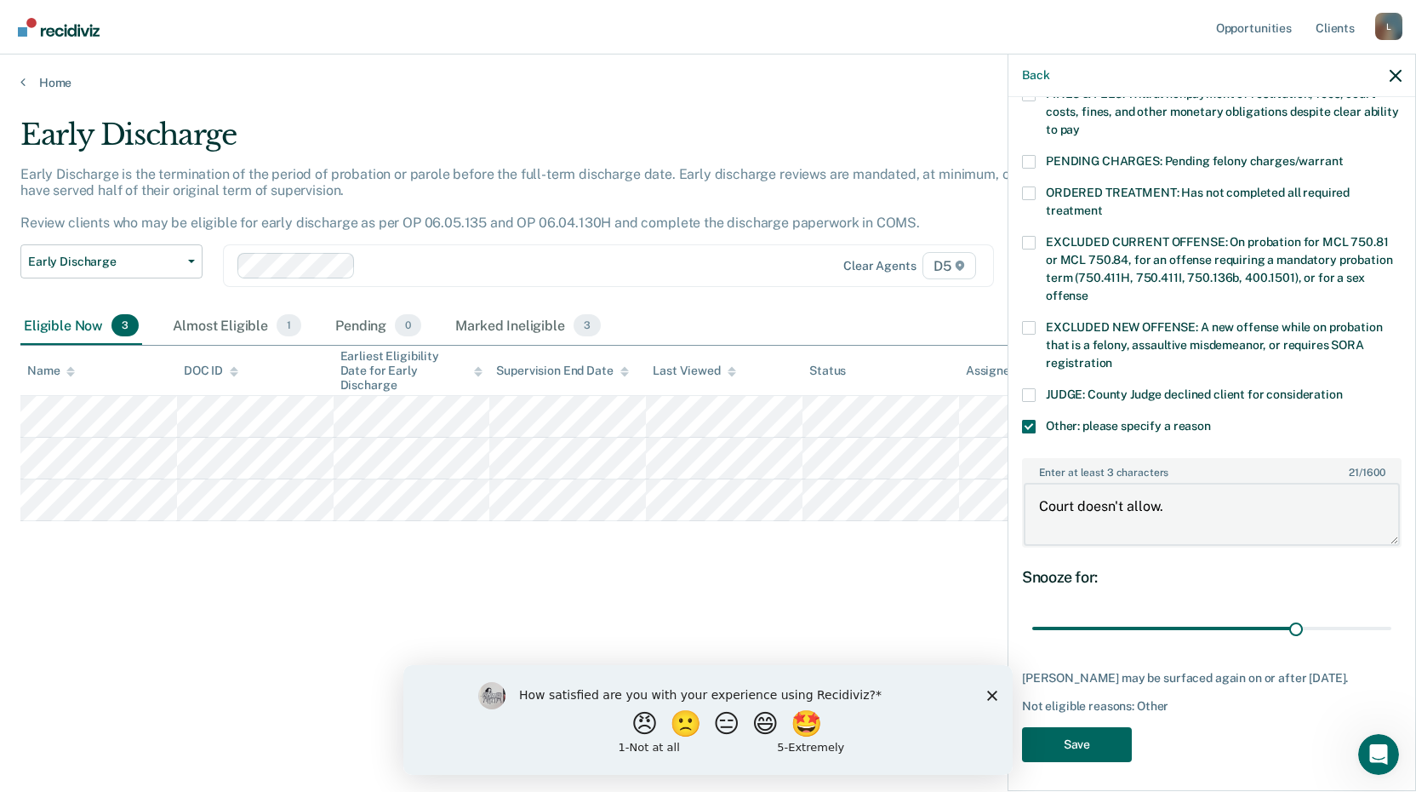
type textarea "Court doesn't allow."
click at [1094, 742] on button "Save" at bounding box center [1077, 744] width 110 height 35
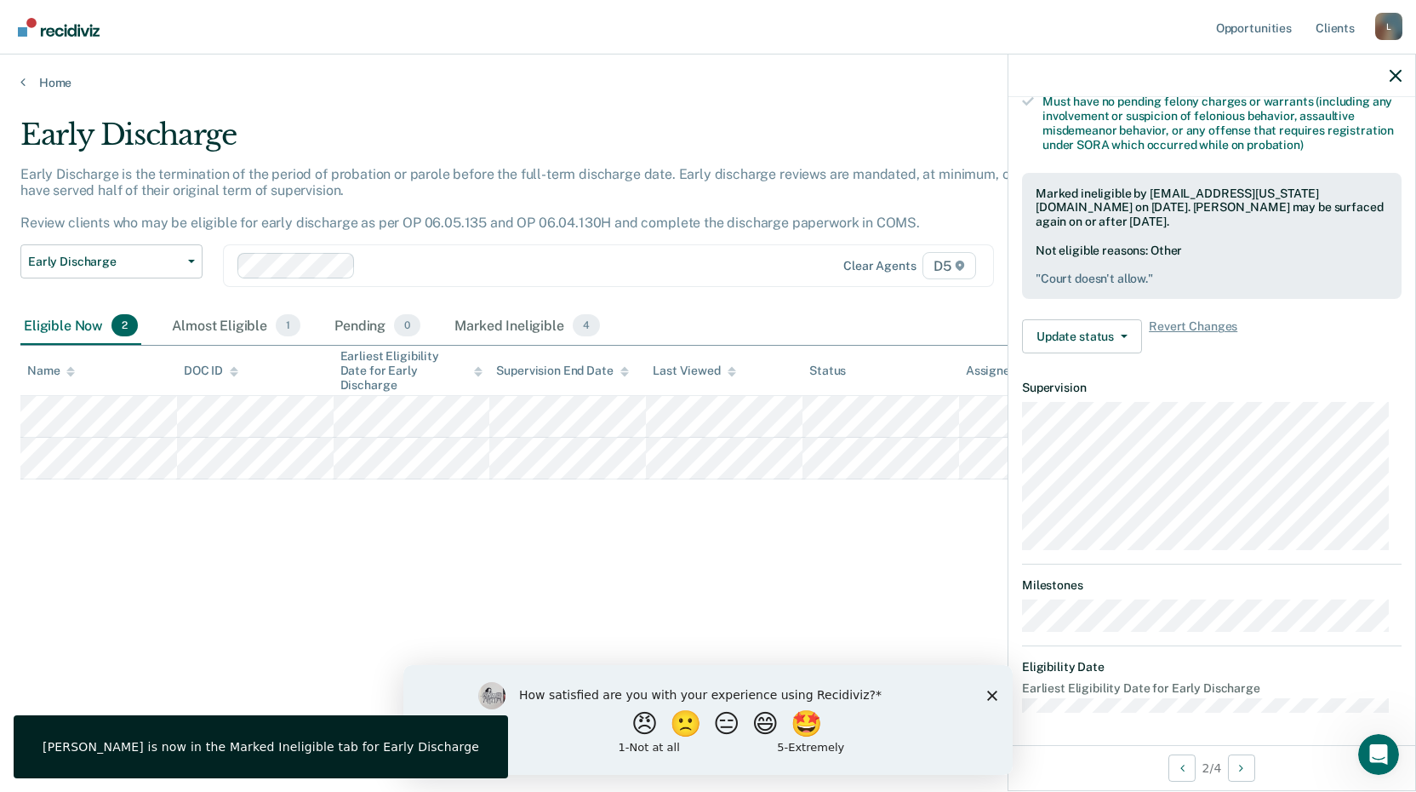
scroll to position [223, 0]
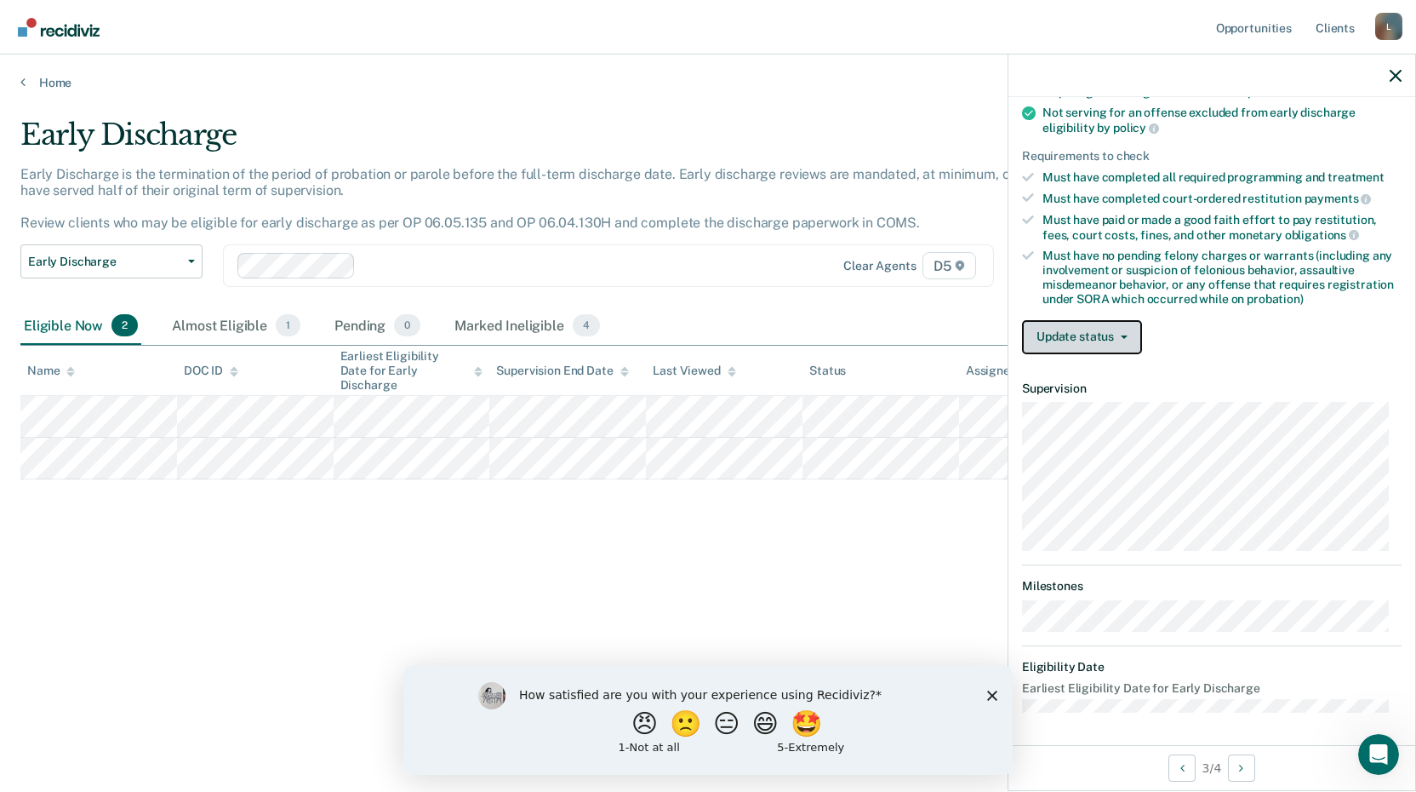
click at [1111, 329] on button "Update status" at bounding box center [1082, 337] width 120 height 34
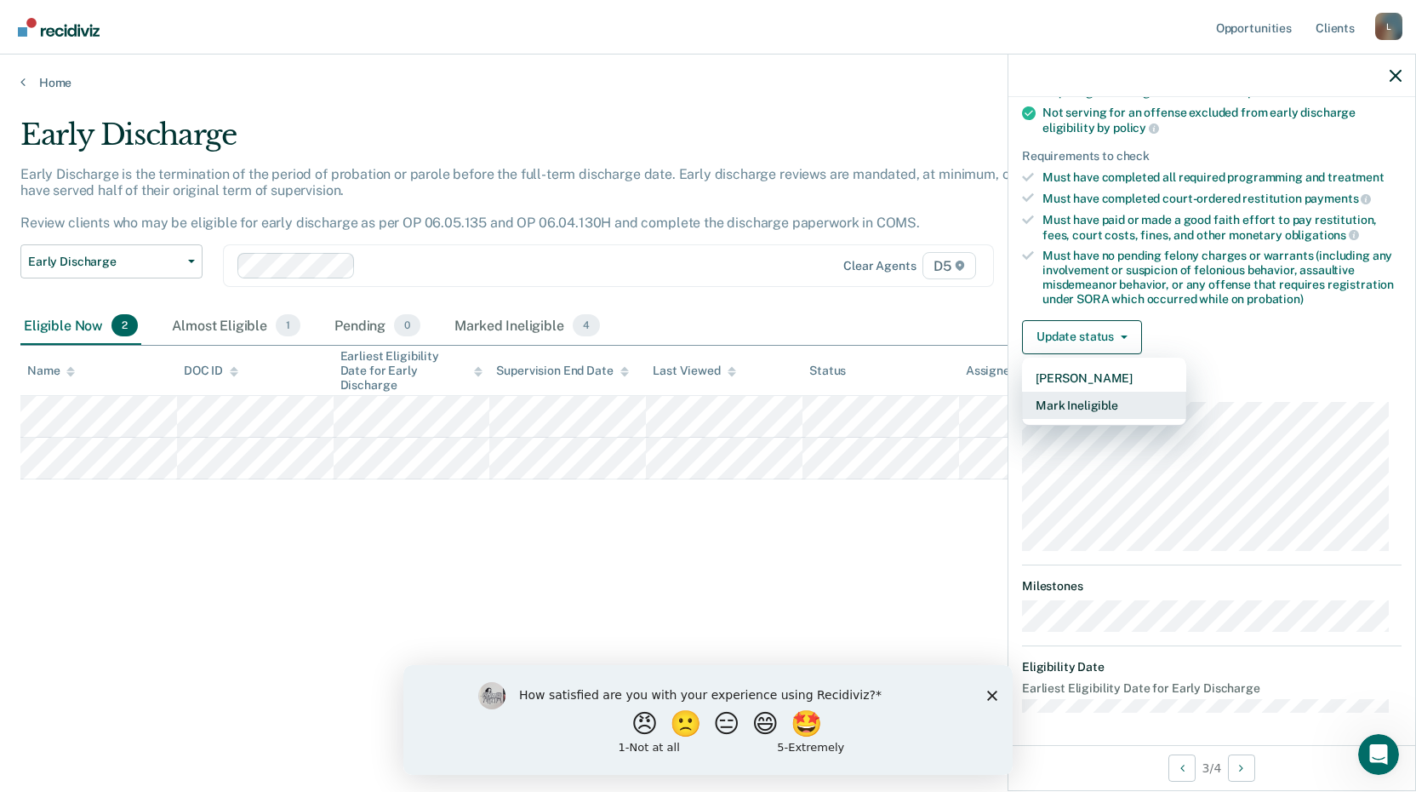
click at [1082, 400] on button "Mark Ineligible" at bounding box center [1104, 405] width 164 height 27
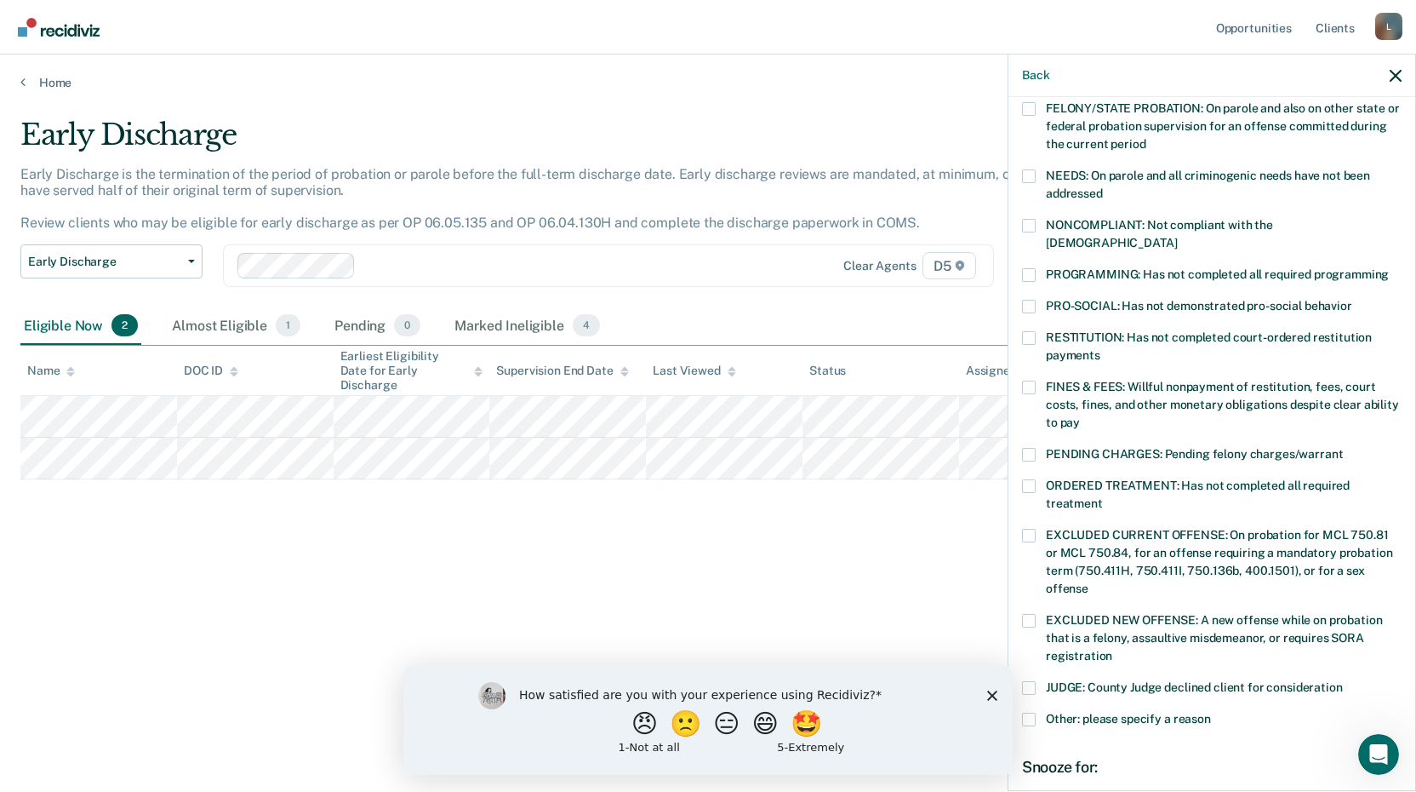
click at [1032, 712] on span at bounding box center [1029, 719] width 14 height 14
click at [1211, 712] on input "Other: please specify a reason" at bounding box center [1211, 712] width 0 height 0
drag, startPoint x: 1074, startPoint y: 770, endPoint x: 1092, endPoint y: 780, distance: 20.2
click at [1080, 775] on textarea "Enter at least 3 characters 0 / 1600" at bounding box center [1212, 806] width 376 height 63
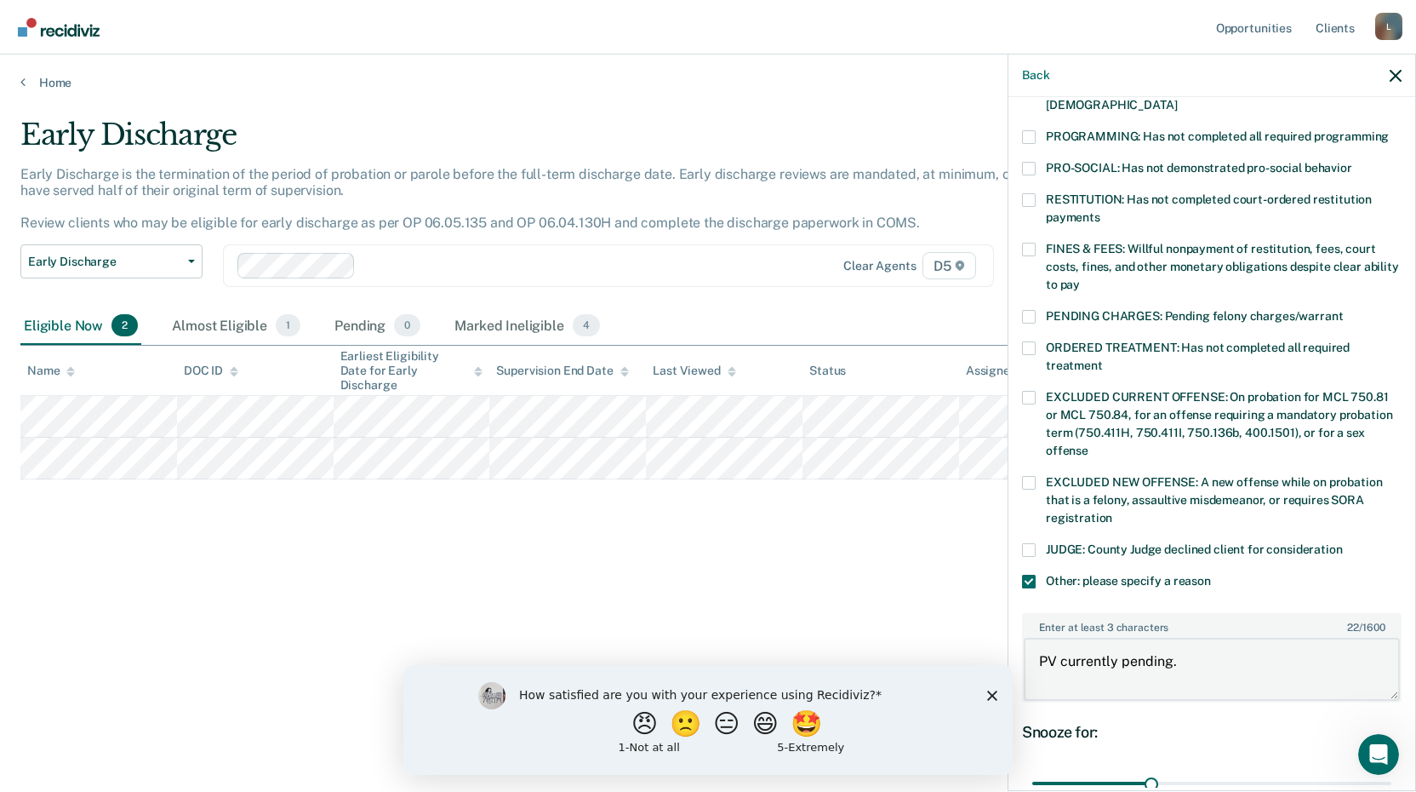
scroll to position [501, 0]
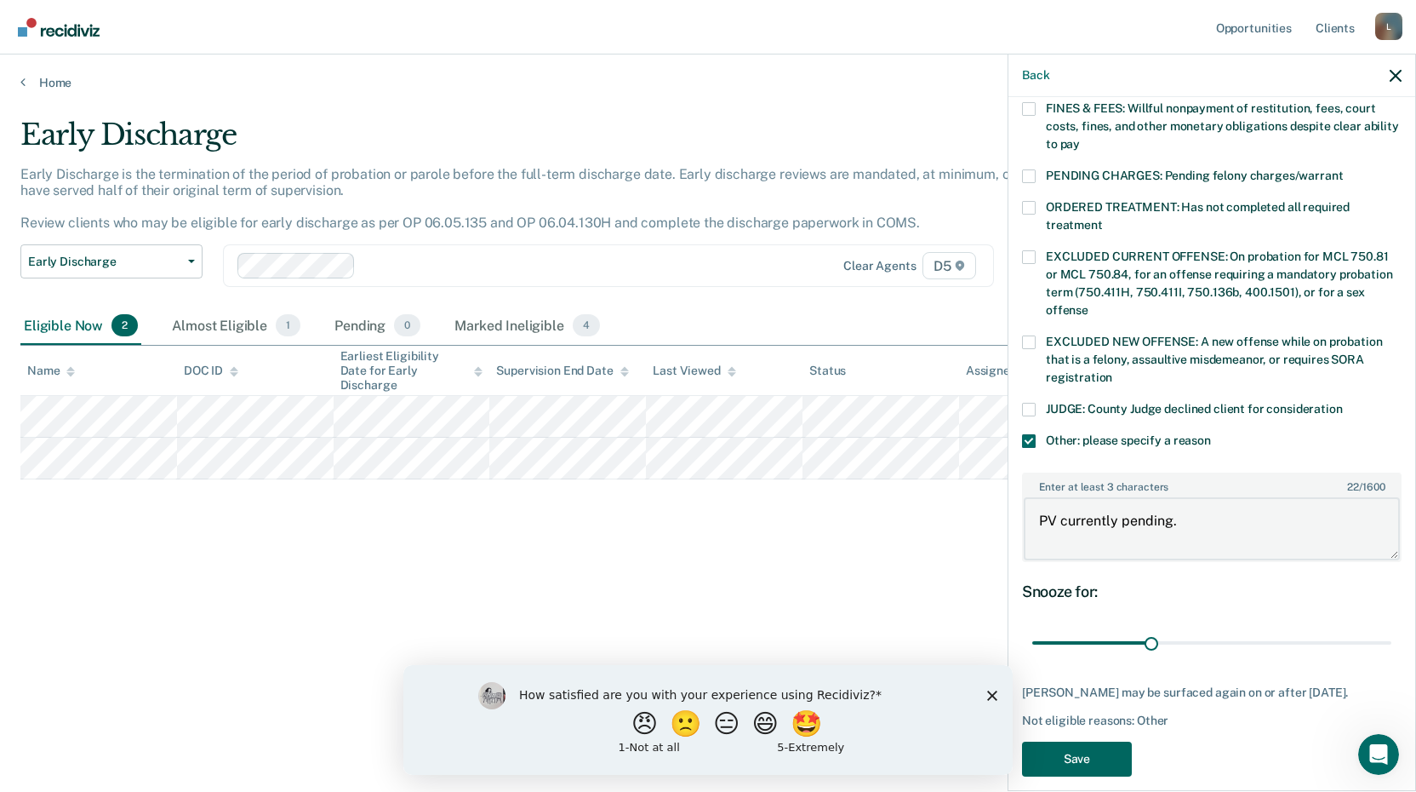
type textarea "PV currently pending."
click at [1103, 742] on button "Save" at bounding box center [1077, 758] width 110 height 35
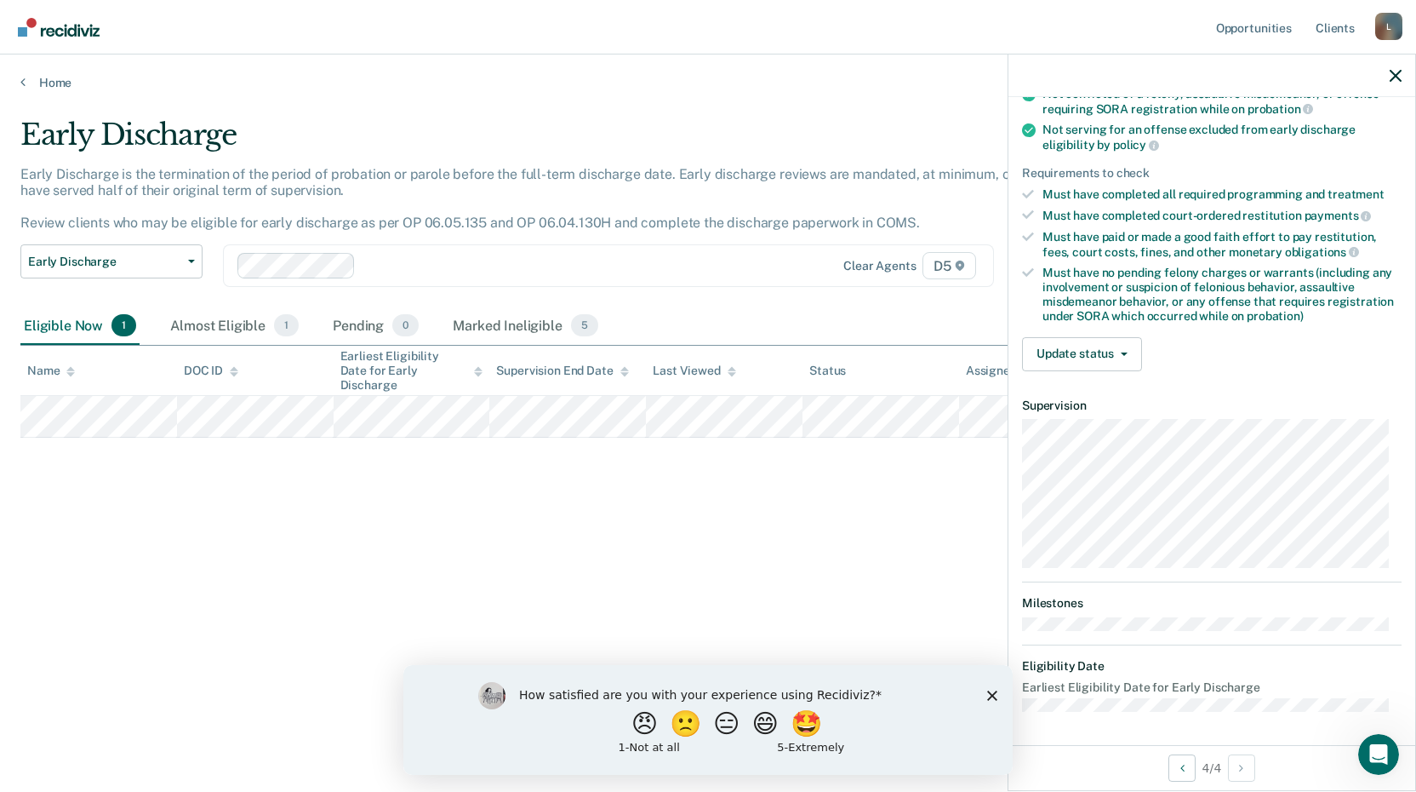
scroll to position [201, 0]
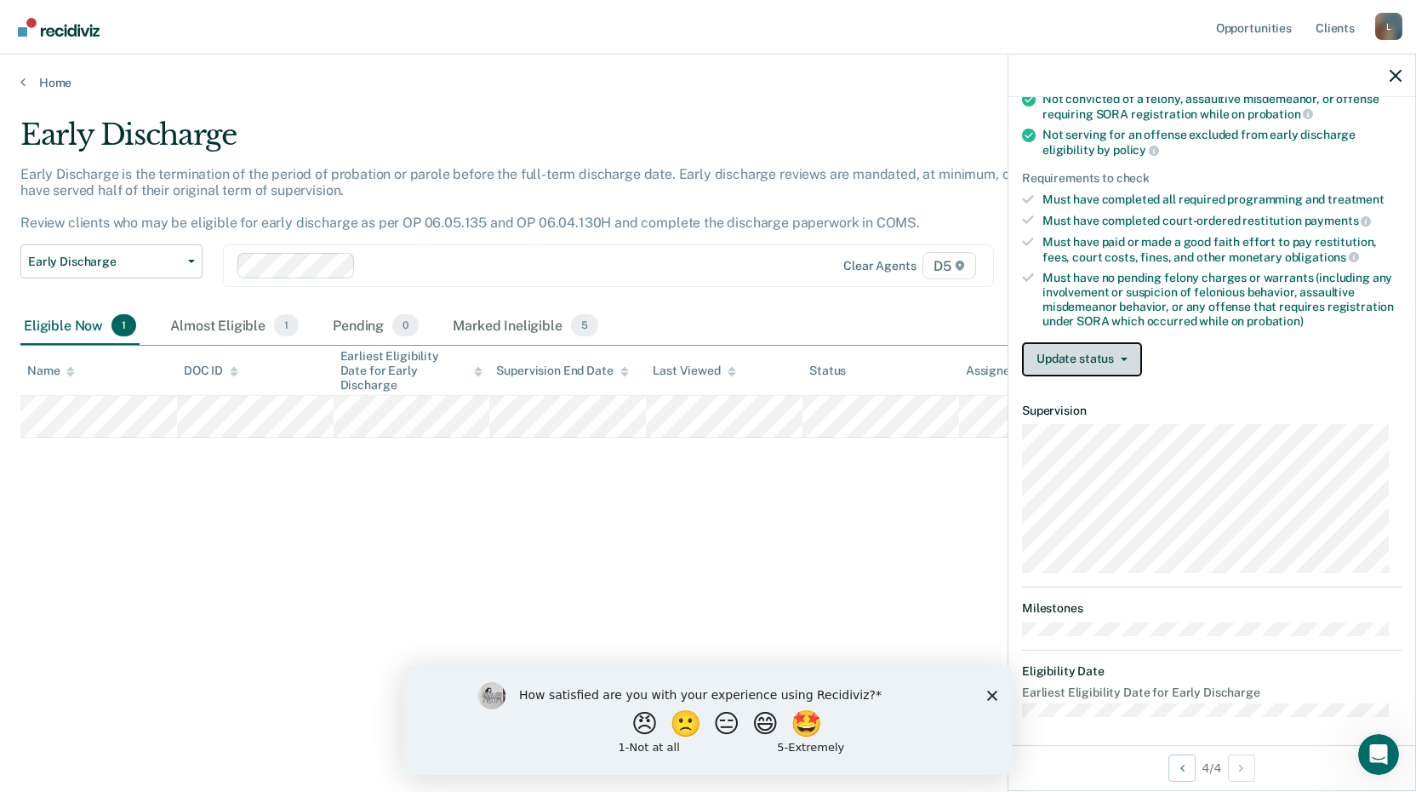
click at [1125, 354] on button "Update status" at bounding box center [1082, 359] width 120 height 34
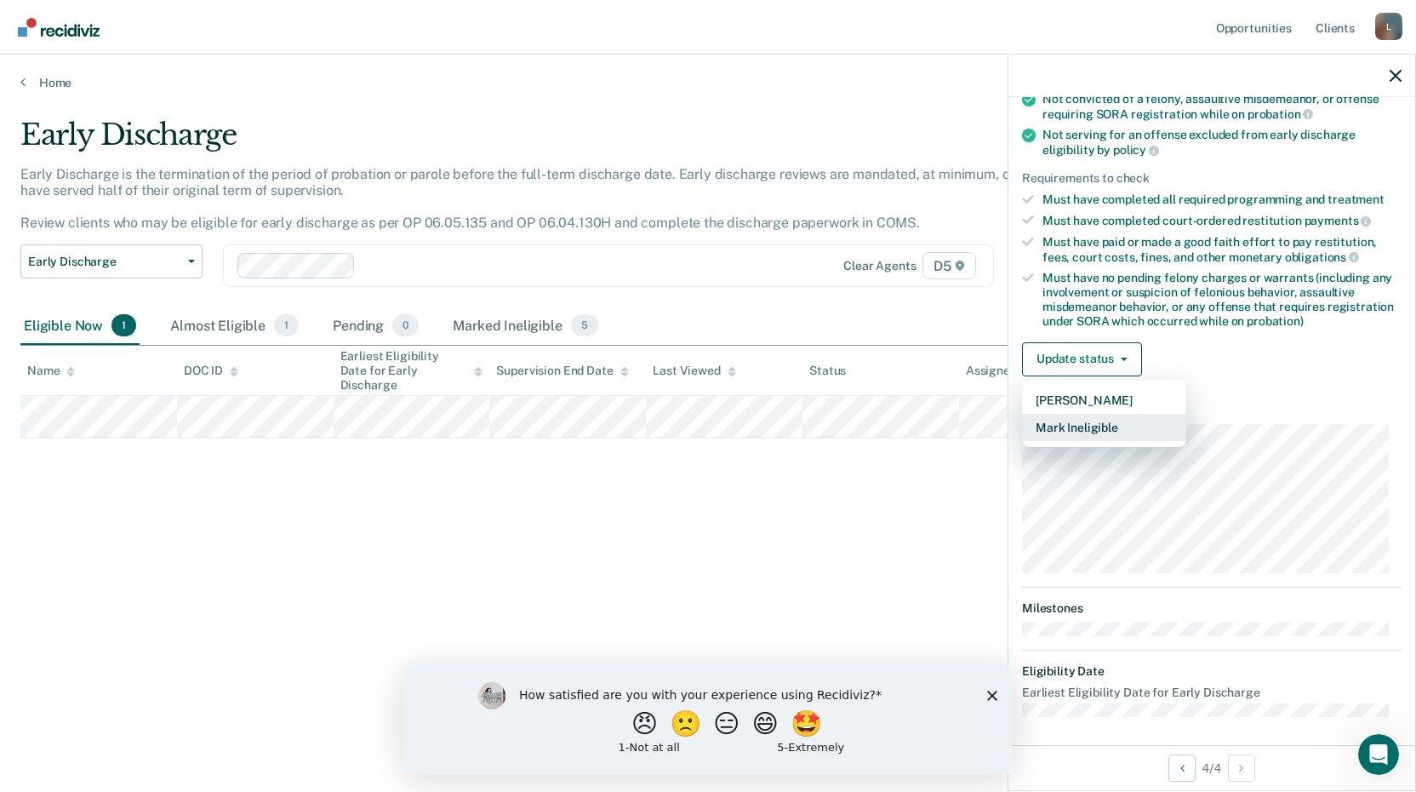
click at [1089, 423] on button "Mark Ineligible" at bounding box center [1104, 427] width 164 height 27
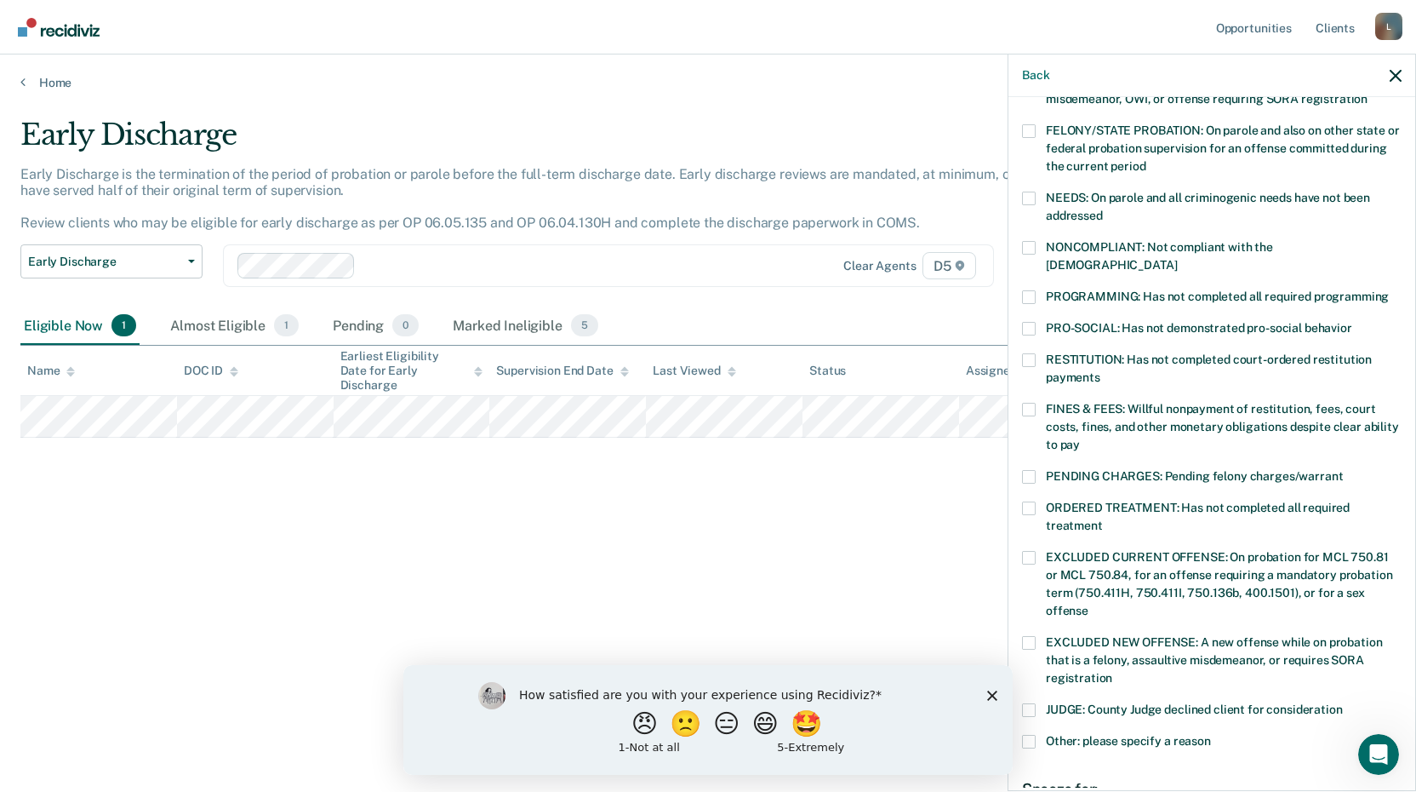
click at [1020, 720] on div "GT Which of the following requirements has [PERSON_NAME] not met? [MEDICAL_DATA…" at bounding box center [1212, 442] width 407 height 690
click at [1019, 715] on div "GT Which of the following requirements has [PERSON_NAME] not met? [MEDICAL_DATA…" at bounding box center [1212, 442] width 407 height 690
click at [1026, 735] on span at bounding box center [1029, 742] width 14 height 14
click at [1211, 735] on input "Other: please specify a reason" at bounding box center [1211, 735] width 0 height 0
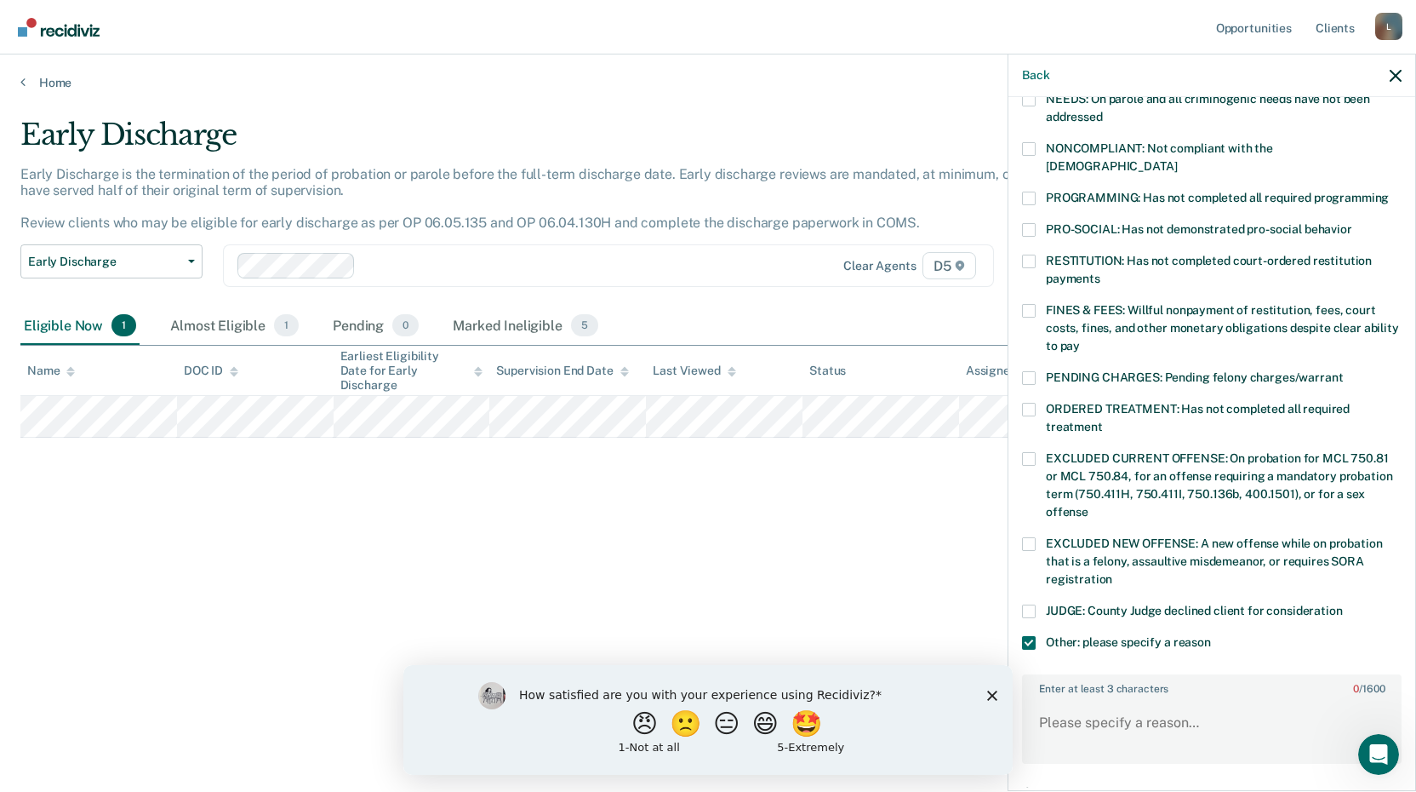
scroll to position [371, 0]
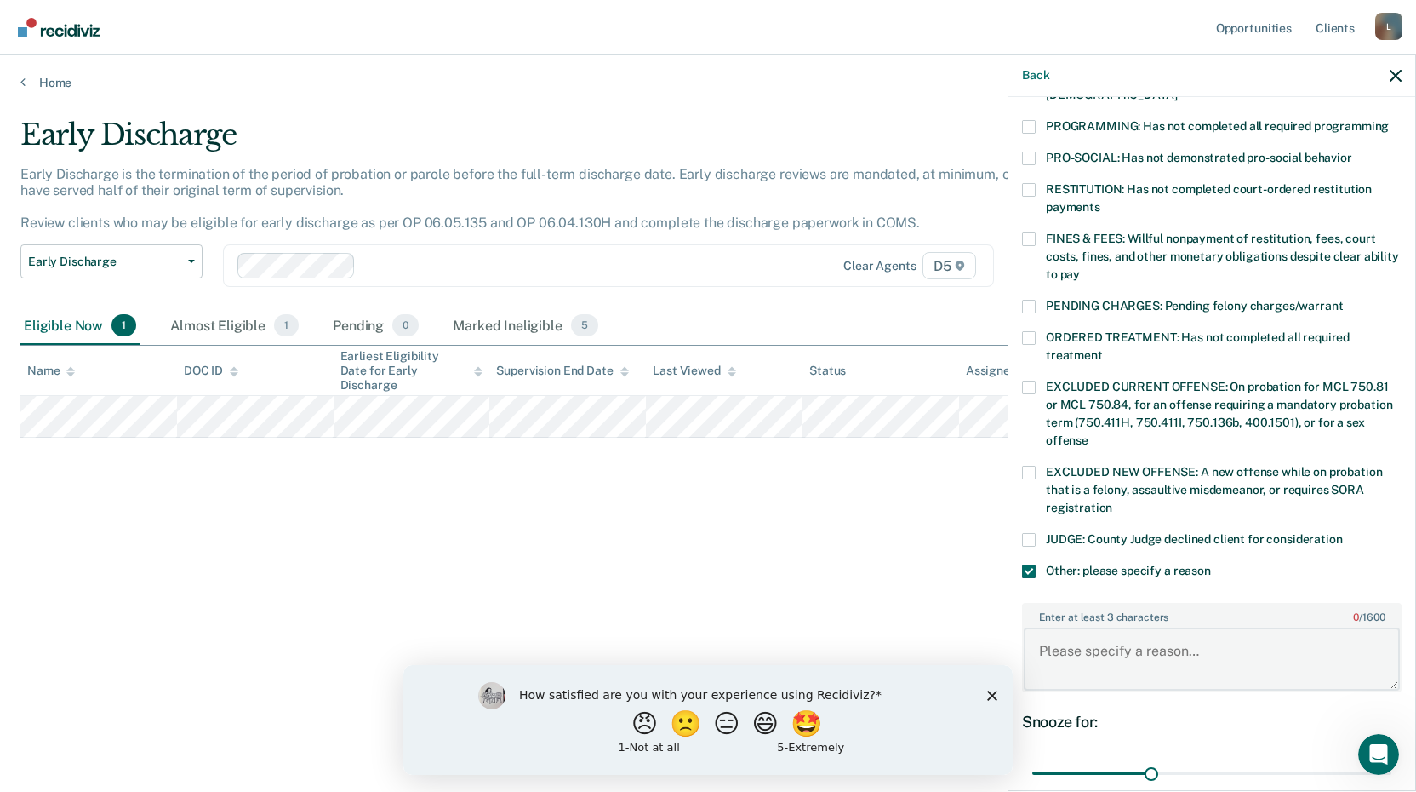
click at [1095, 630] on textarea "Enter at least 3 characters 0 / 1600" at bounding box center [1212, 658] width 376 height 63
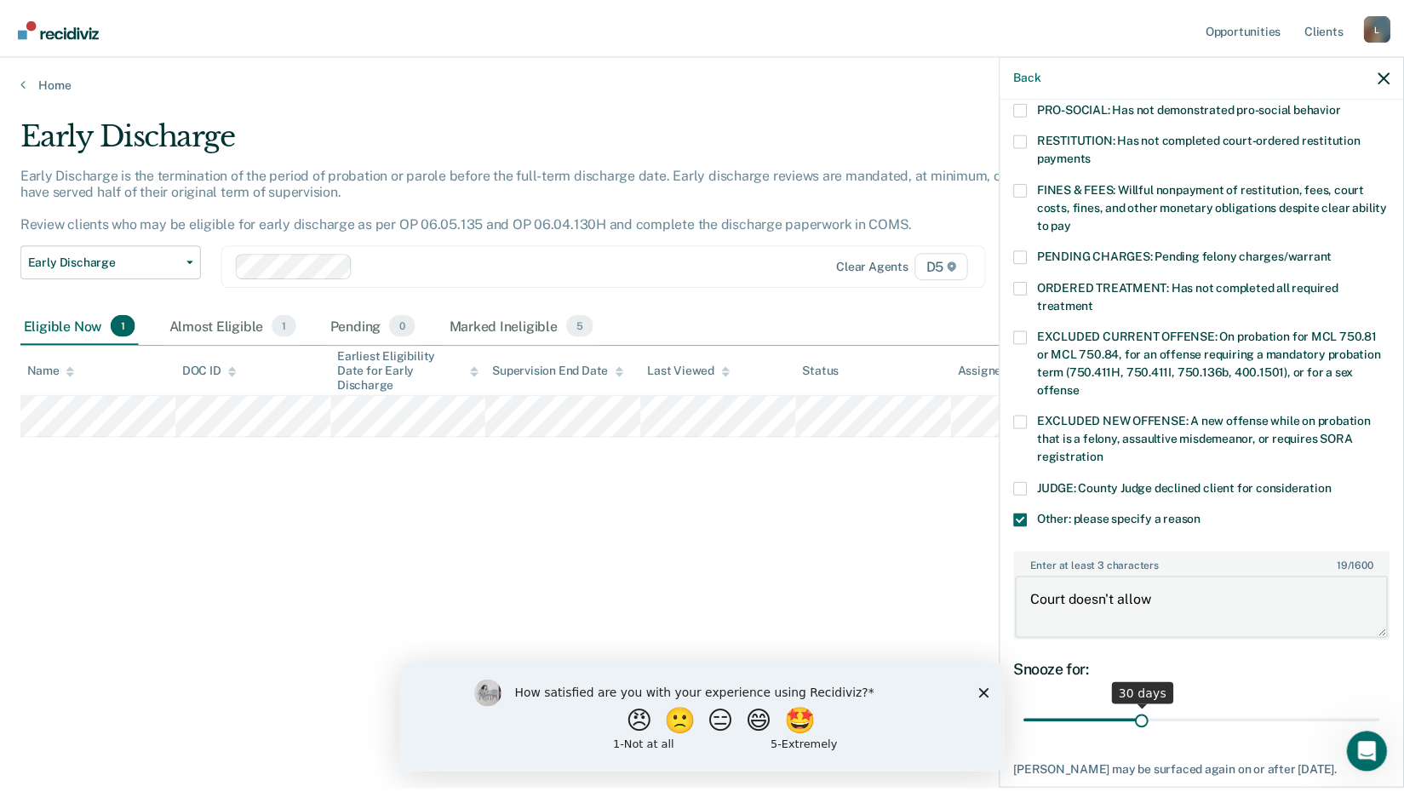
scroll to position [501, 0]
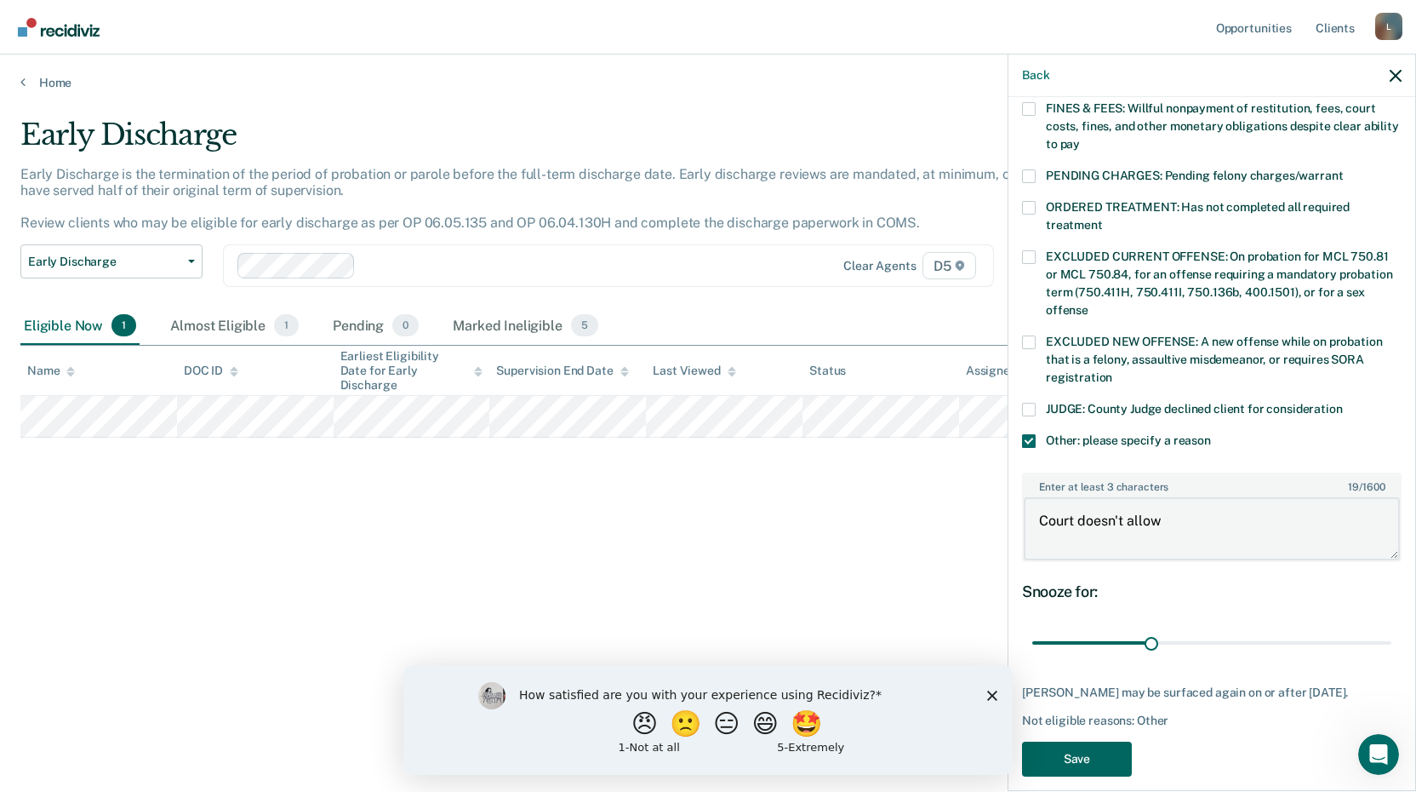
type textarea "Court doesn't allow"
click at [1074, 741] on button "Save" at bounding box center [1077, 758] width 110 height 35
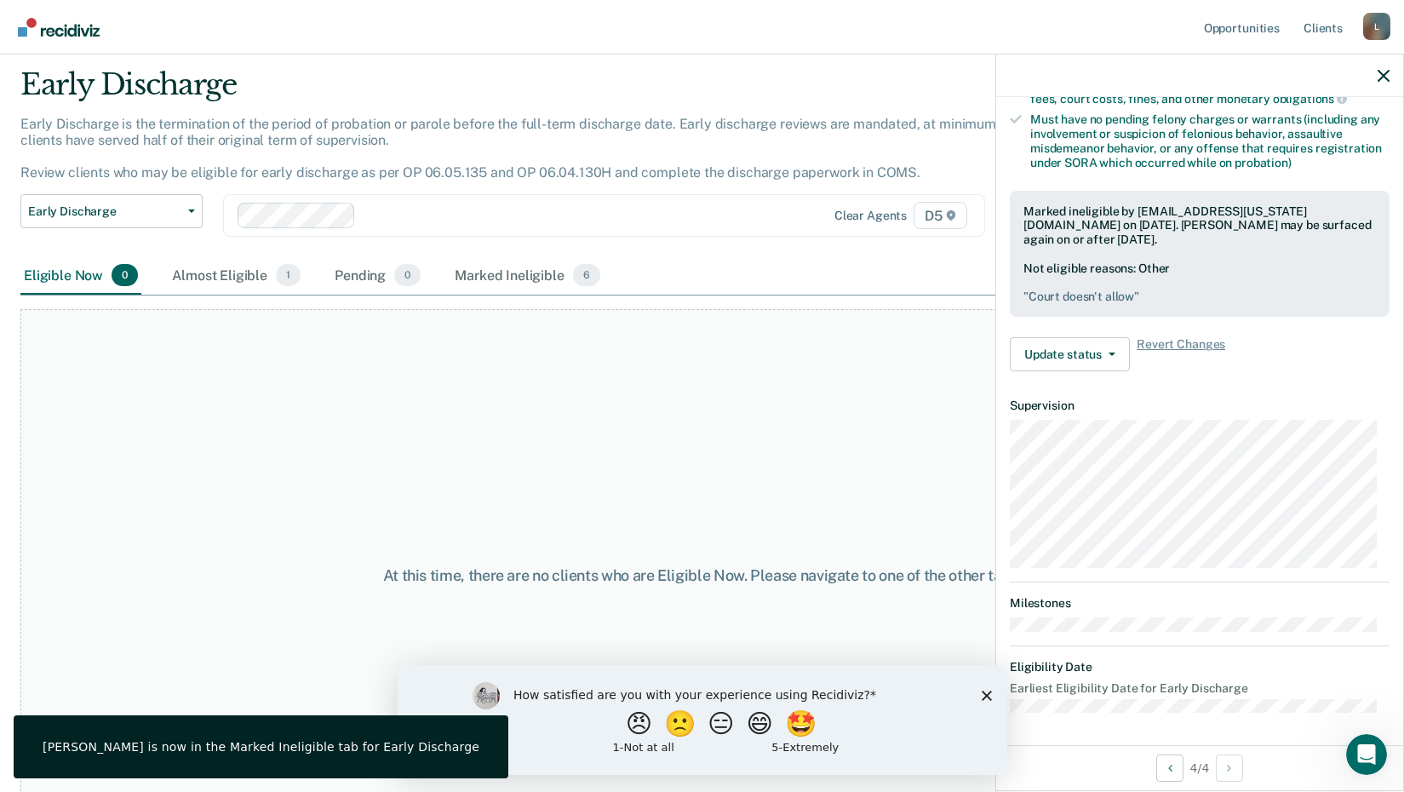
scroll to position [100, 0]
